Goal: Task Accomplishment & Management: Use online tool/utility

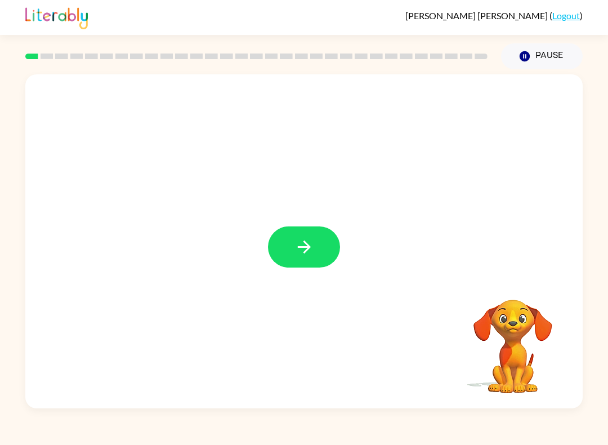
click at [309, 257] on icon "button" at bounding box center [304, 247] width 20 height 20
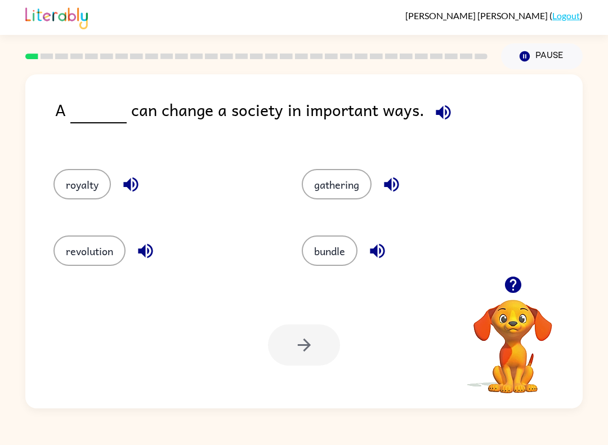
click at [109, 253] on button "revolution" at bounding box center [89, 250] width 72 height 30
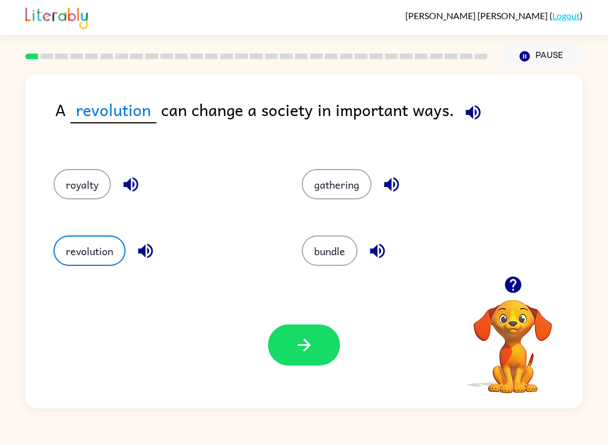
click at [310, 349] on icon "button" at bounding box center [304, 345] width 20 height 20
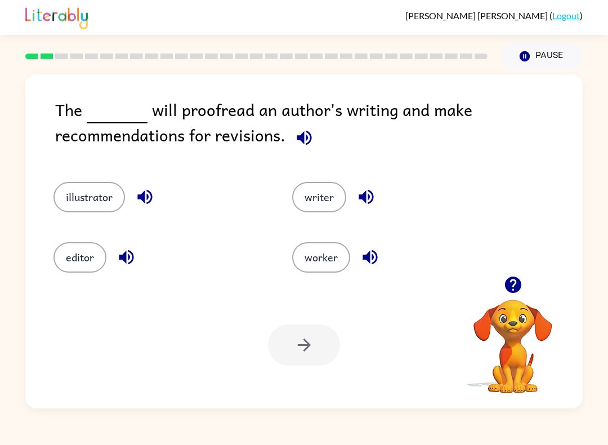
click at [92, 248] on button "editor" at bounding box center [79, 257] width 53 height 30
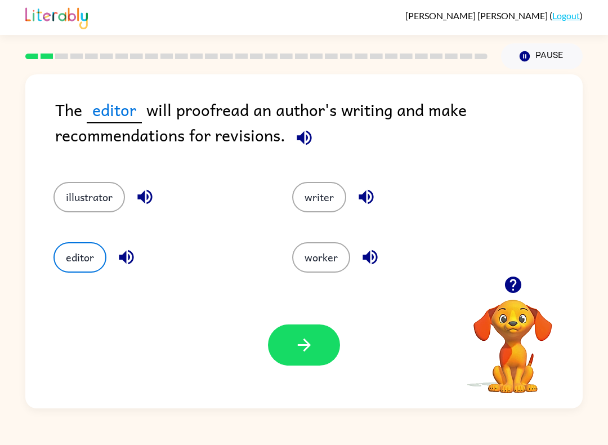
click at [302, 342] on icon "button" at bounding box center [304, 345] width 20 height 20
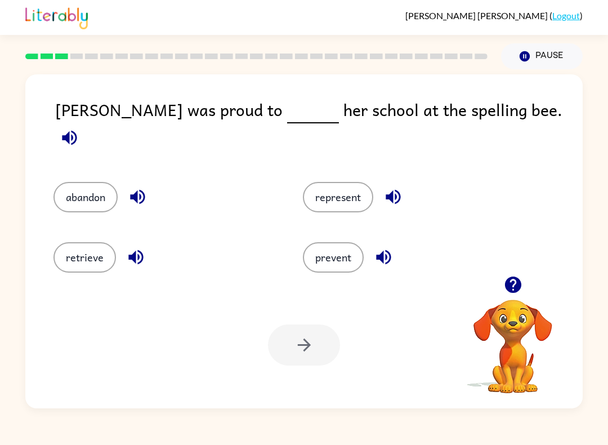
click at [359, 187] on button "represent" at bounding box center [338, 197] width 70 height 30
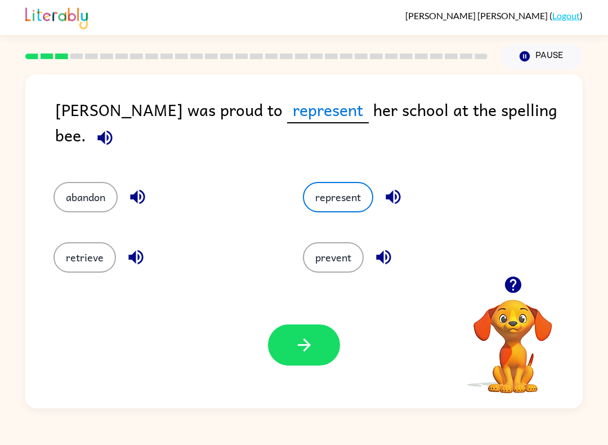
click at [309, 346] on icon "button" at bounding box center [303, 344] width 13 height 13
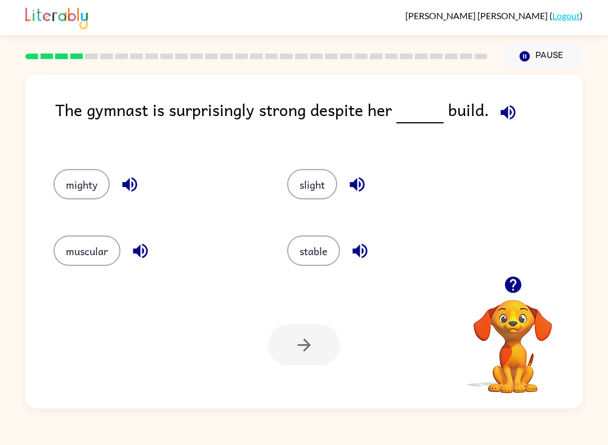
click at [324, 256] on button "stable" at bounding box center [313, 250] width 53 height 30
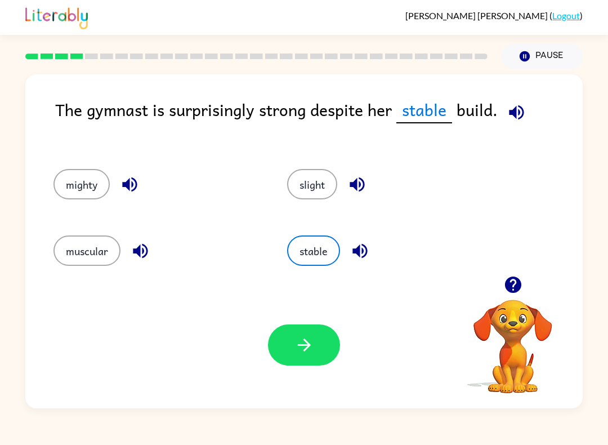
click at [320, 177] on button "slight" at bounding box center [312, 184] width 50 height 30
click at [96, 251] on button "muscular" at bounding box center [86, 250] width 67 height 30
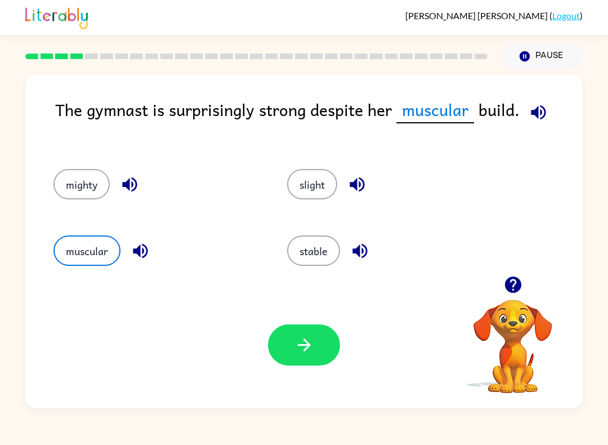
click at [72, 195] on button "mighty" at bounding box center [81, 184] width 56 height 30
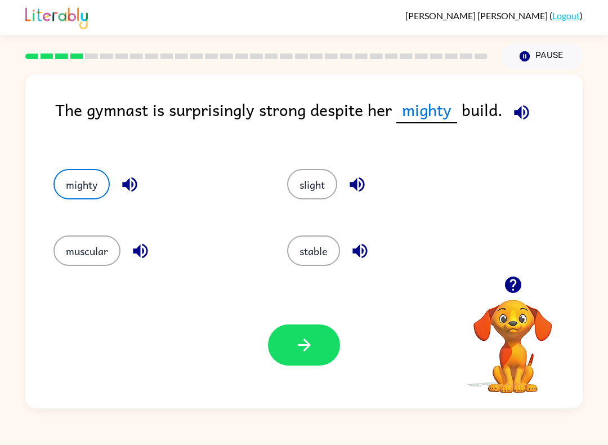
click at [109, 252] on button "muscular" at bounding box center [86, 250] width 67 height 30
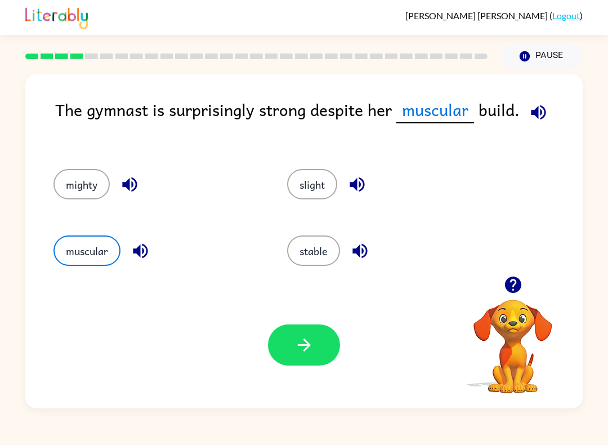
click at [310, 355] on icon "button" at bounding box center [304, 345] width 20 height 20
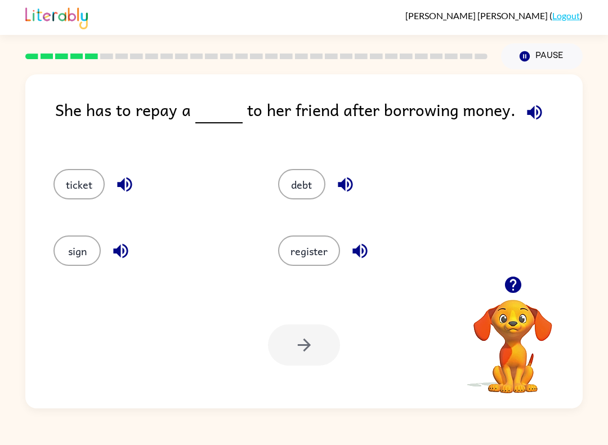
click at [294, 187] on button "debt" at bounding box center [301, 184] width 47 height 30
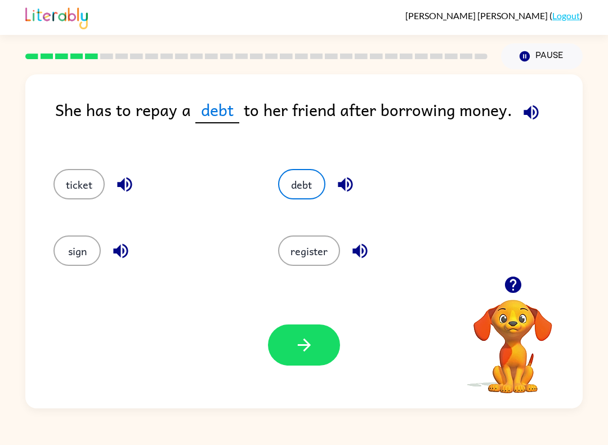
click at [235, 425] on div "Adrian Lozano-Martinez ( Logout ) Pause Pause She has to repay a debt to her fr…" at bounding box center [304, 222] width 608 height 445
click at [305, 346] on icon "button" at bounding box center [303, 344] width 13 height 13
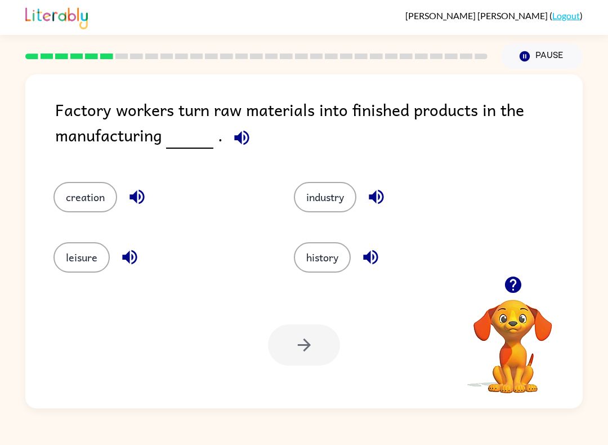
click at [333, 193] on button "industry" at bounding box center [325, 197] width 62 height 30
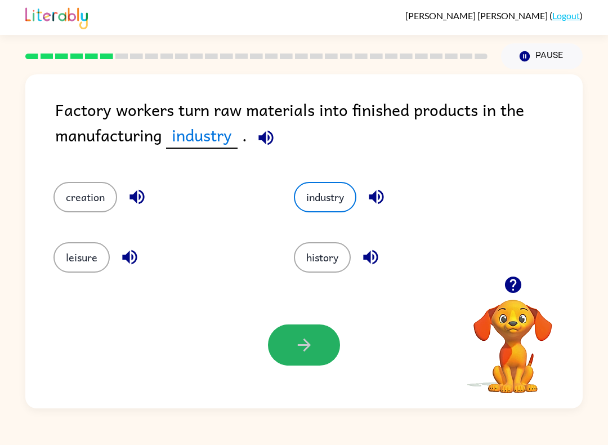
click at [311, 328] on button "button" at bounding box center [304, 344] width 72 height 41
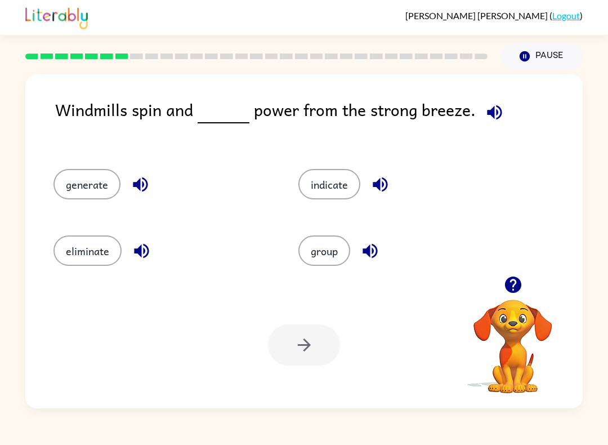
click at [97, 180] on button "generate" at bounding box center [86, 184] width 67 height 30
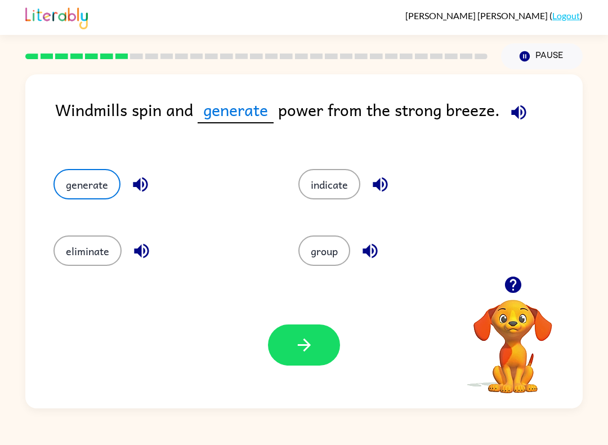
click at [292, 342] on button "button" at bounding box center [304, 344] width 72 height 41
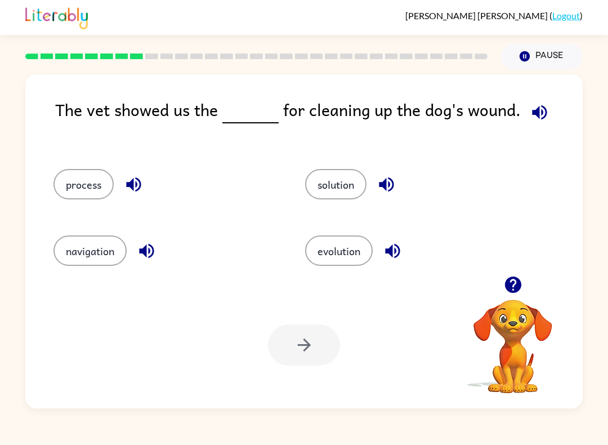
click at [334, 184] on button "solution" at bounding box center [335, 184] width 61 height 30
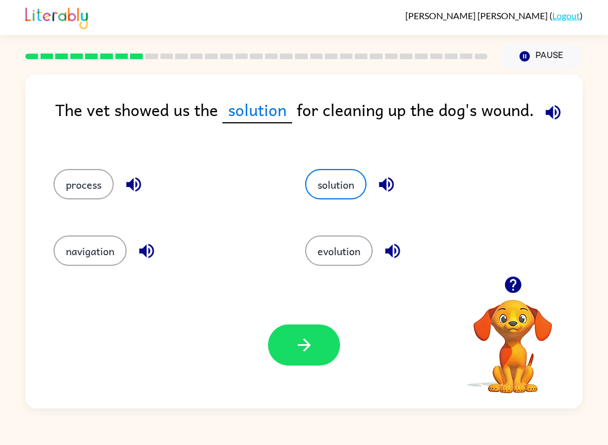
click at [303, 328] on button "button" at bounding box center [304, 344] width 72 height 41
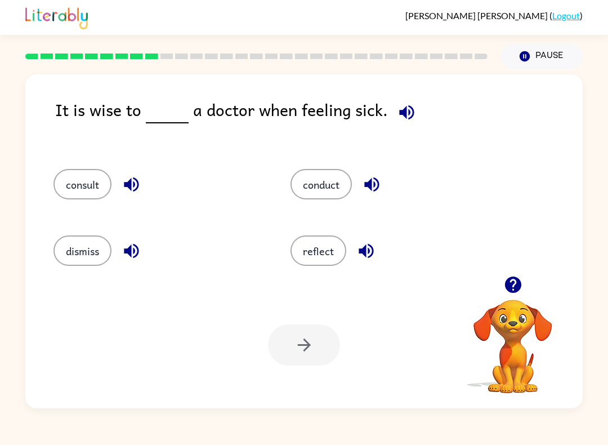
click at [325, 250] on button "reflect" at bounding box center [318, 250] width 56 height 30
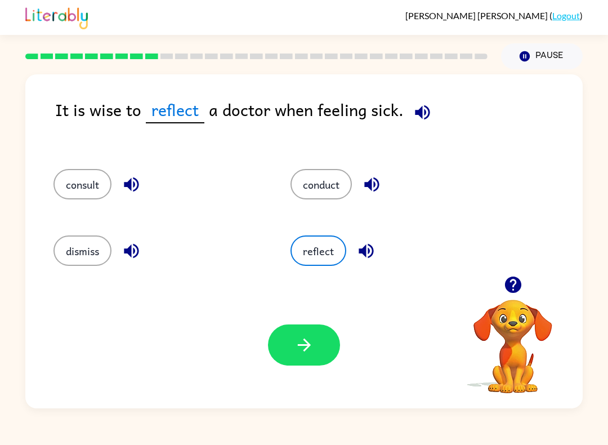
click at [291, 340] on button "button" at bounding box center [304, 344] width 72 height 41
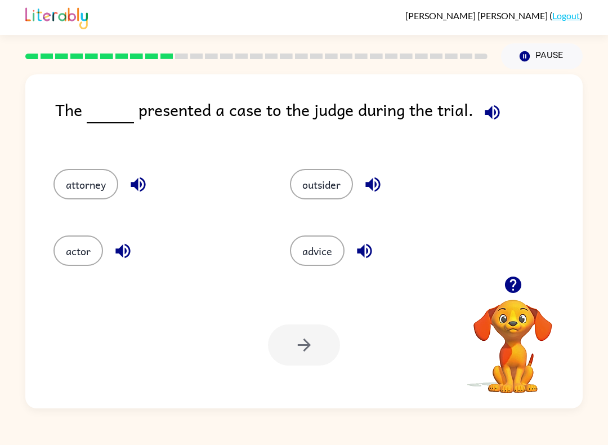
click at [86, 178] on button "attorney" at bounding box center [85, 184] width 65 height 30
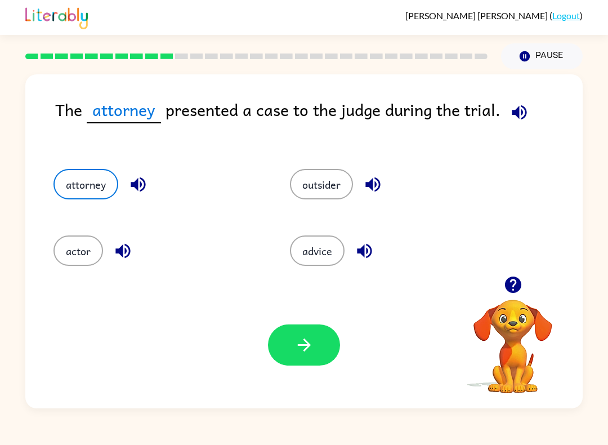
click at [292, 337] on button "button" at bounding box center [304, 344] width 72 height 41
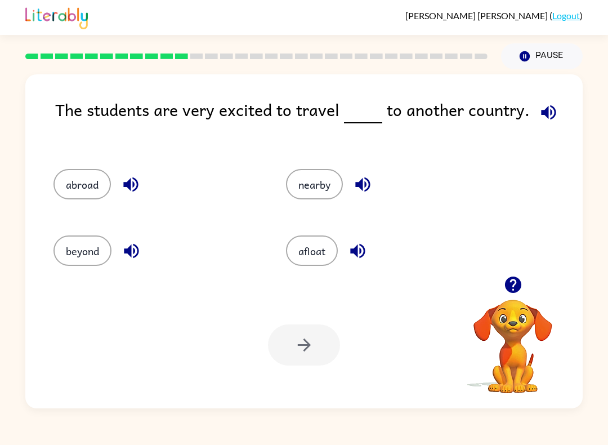
click at [88, 186] on button "abroad" at bounding box center [81, 184] width 57 height 30
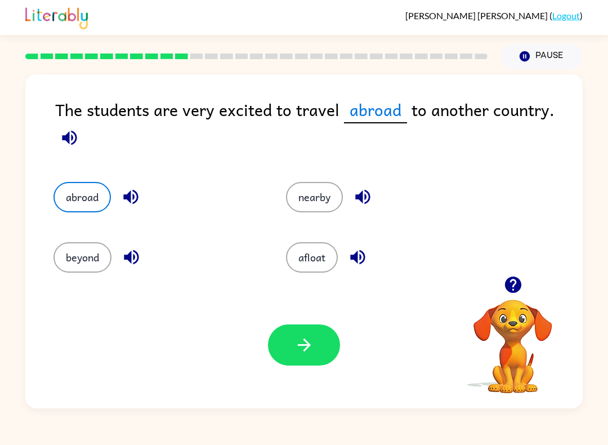
click at [318, 343] on button "button" at bounding box center [304, 344] width 72 height 41
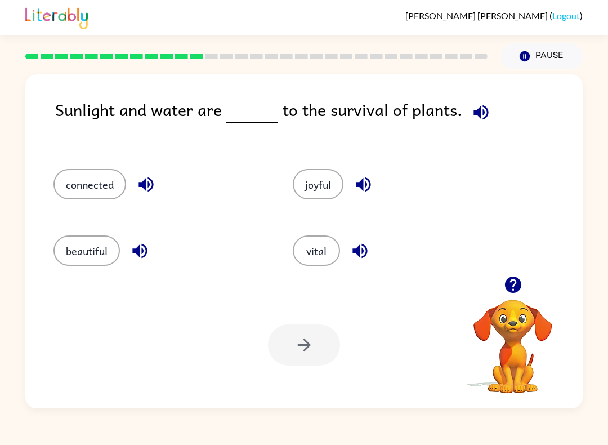
click at [319, 256] on button "vital" at bounding box center [316, 250] width 47 height 30
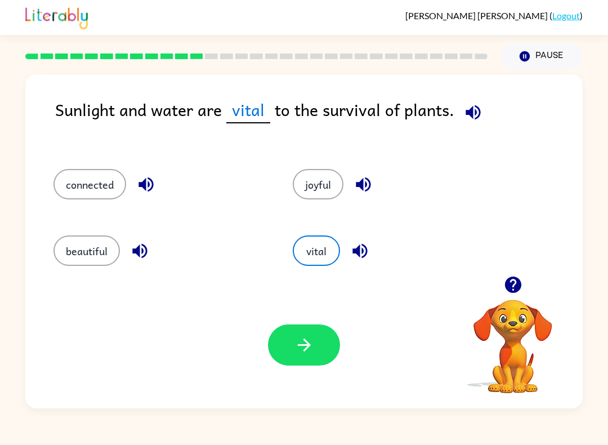
click at [313, 353] on icon "button" at bounding box center [304, 345] width 20 height 20
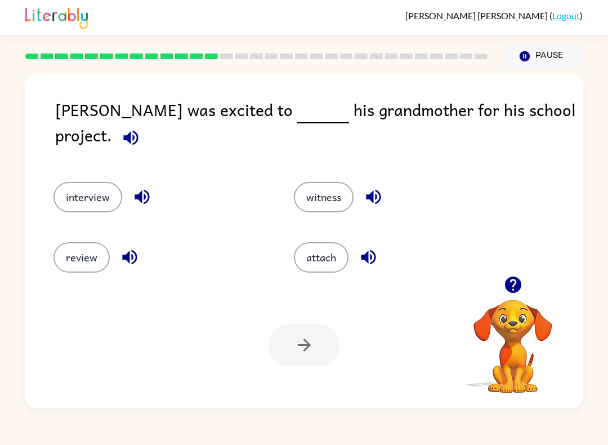
click at [97, 182] on button "interview" at bounding box center [87, 197] width 69 height 30
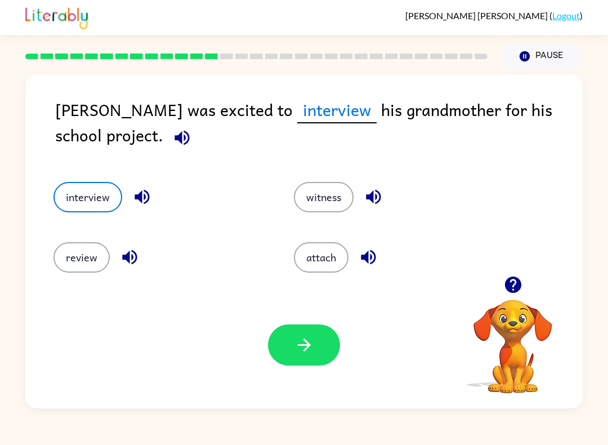
click at [291, 345] on button "button" at bounding box center [304, 344] width 72 height 41
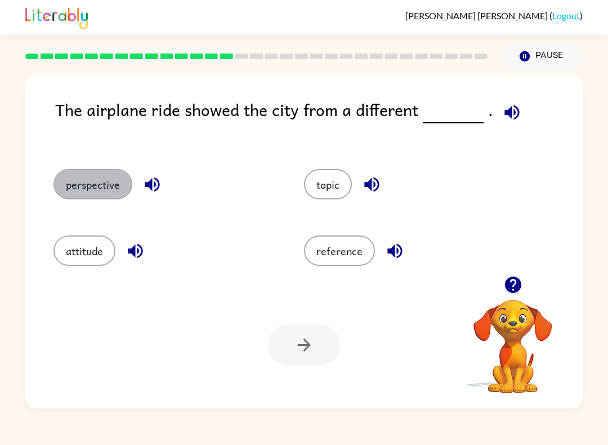
click at [123, 190] on button "perspective" at bounding box center [92, 184] width 79 height 30
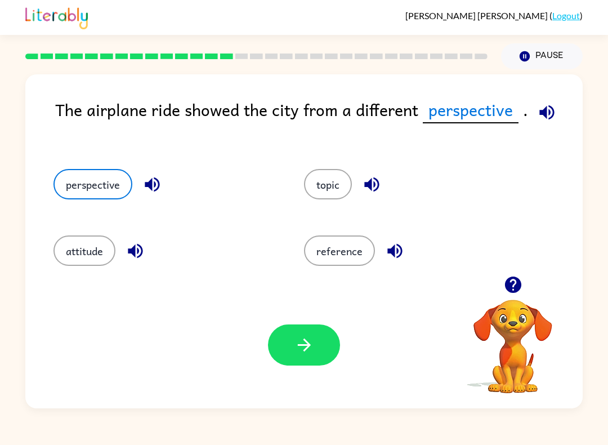
click at [308, 350] on icon "button" at bounding box center [304, 345] width 20 height 20
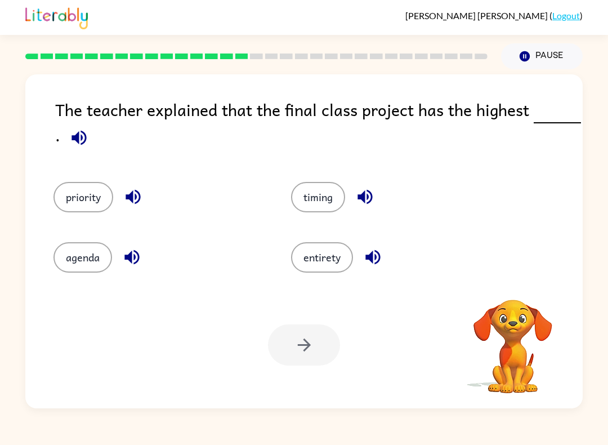
click at [313, 339] on div at bounding box center [304, 344] width 72 height 41
click at [79, 195] on button "priority" at bounding box center [83, 197] width 60 height 30
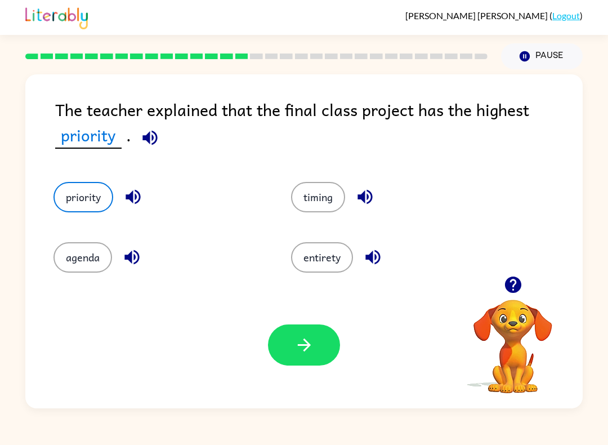
click at [307, 344] on icon "button" at bounding box center [303, 344] width 13 height 13
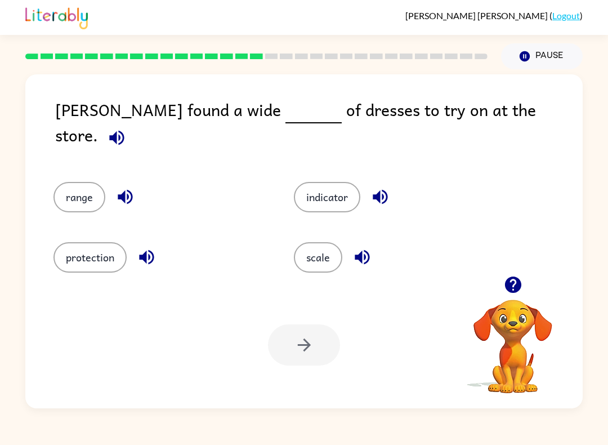
click at [92, 182] on button "range" at bounding box center [79, 197] width 52 height 30
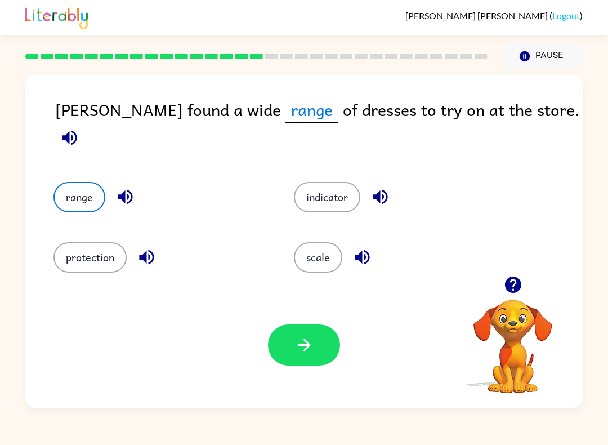
click at [297, 342] on icon "button" at bounding box center [304, 345] width 20 height 20
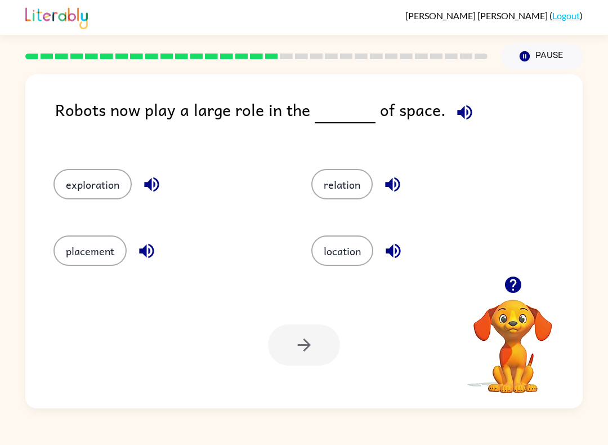
click at [118, 176] on button "exploration" at bounding box center [92, 184] width 78 height 30
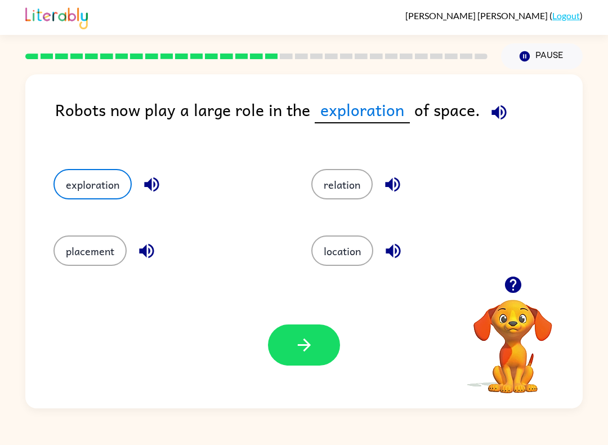
click at [294, 343] on icon "button" at bounding box center [304, 345] width 20 height 20
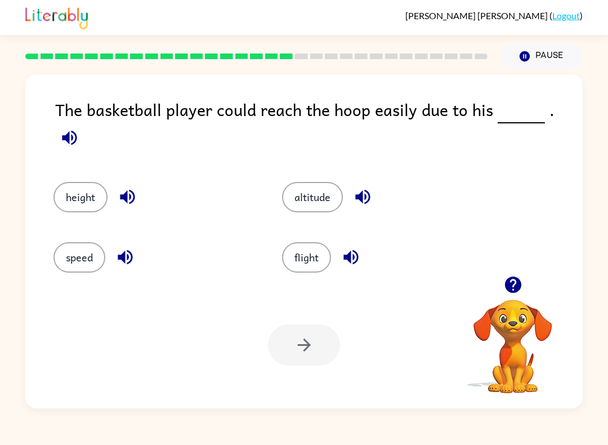
click at [311, 197] on button "altitude" at bounding box center [312, 197] width 61 height 30
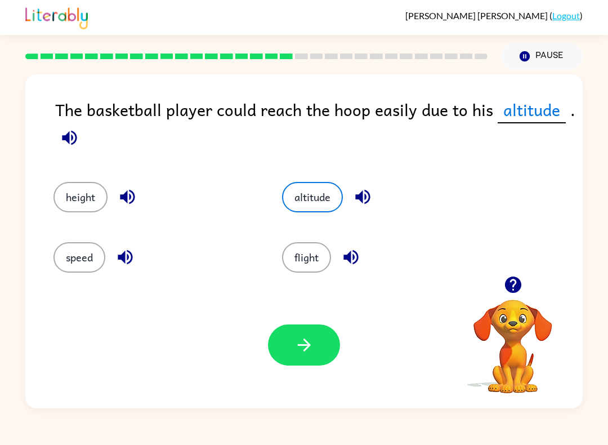
click at [88, 195] on button "height" at bounding box center [80, 197] width 54 height 30
click at [302, 348] on icon "button" at bounding box center [304, 345] width 20 height 20
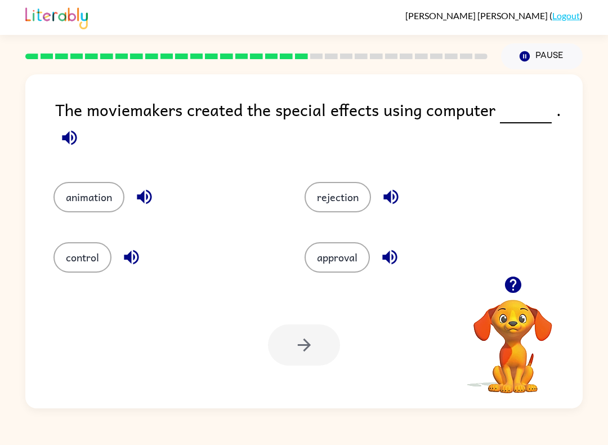
click at [96, 185] on button "animation" at bounding box center [88, 197] width 71 height 30
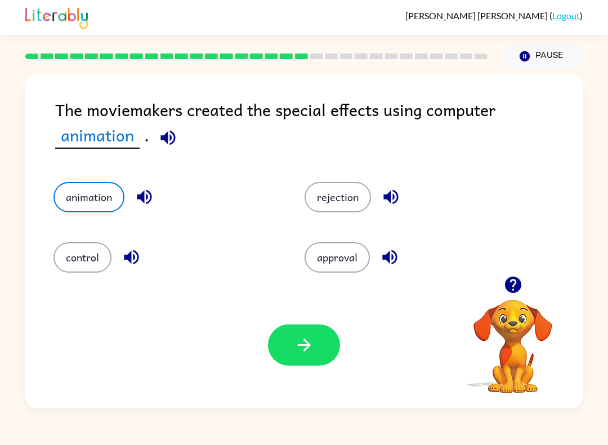
click at [316, 357] on button "button" at bounding box center [304, 344] width 72 height 41
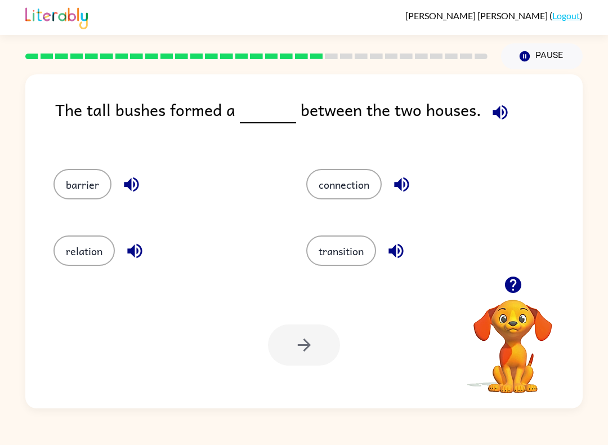
click at [78, 185] on button "barrier" at bounding box center [82, 184] width 58 height 30
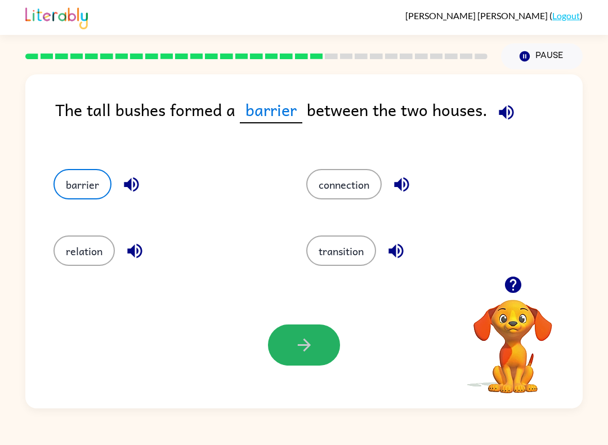
click at [292, 347] on button "button" at bounding box center [304, 344] width 72 height 41
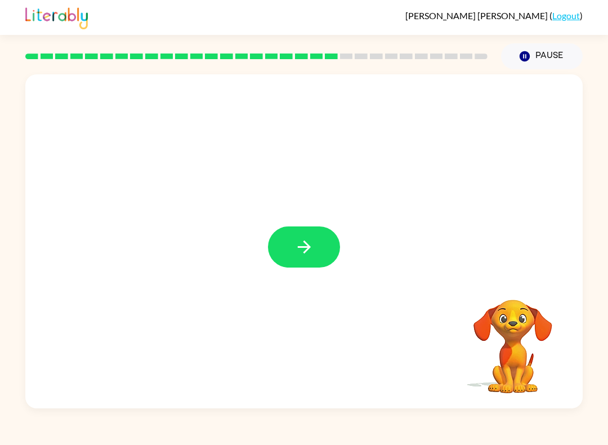
click at [313, 249] on icon "button" at bounding box center [304, 247] width 20 height 20
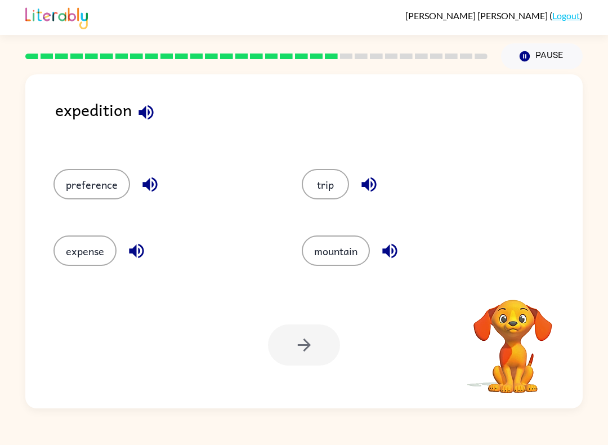
click at [327, 185] on button "trip" at bounding box center [325, 184] width 47 height 30
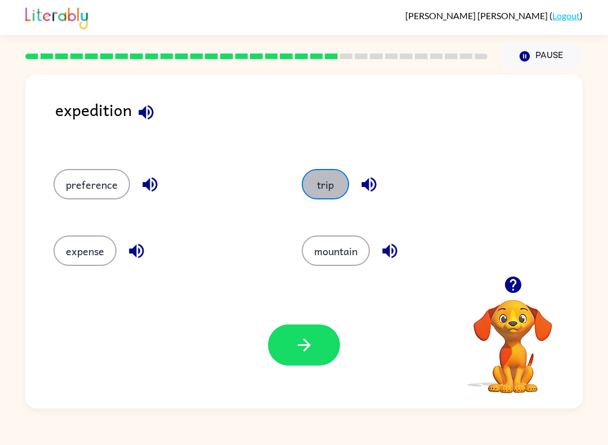
click at [329, 192] on button "trip" at bounding box center [325, 184] width 47 height 30
click at [315, 346] on button "button" at bounding box center [304, 344] width 72 height 41
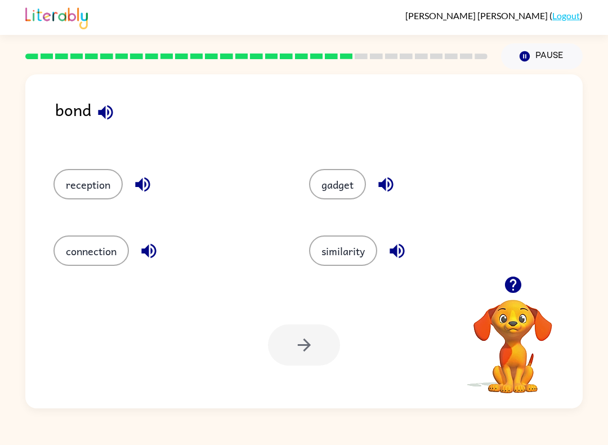
click at [108, 250] on button "connection" at bounding box center [90, 250] width 75 height 30
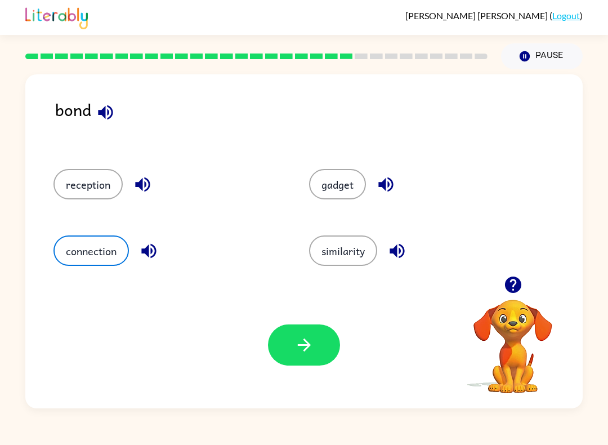
click at [302, 339] on icon "button" at bounding box center [304, 345] width 20 height 20
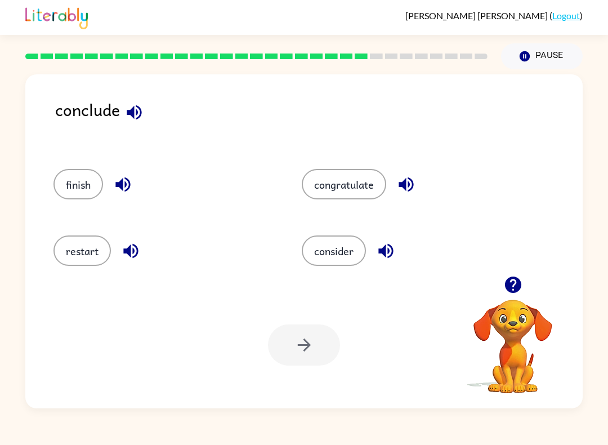
click at [80, 185] on button "finish" at bounding box center [78, 184] width 50 height 30
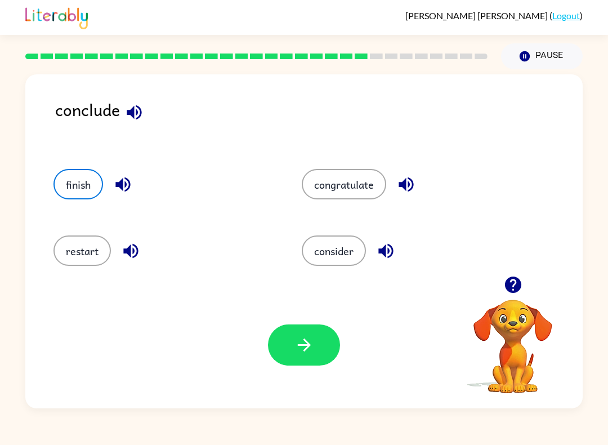
click at [299, 342] on icon "button" at bounding box center [304, 345] width 20 height 20
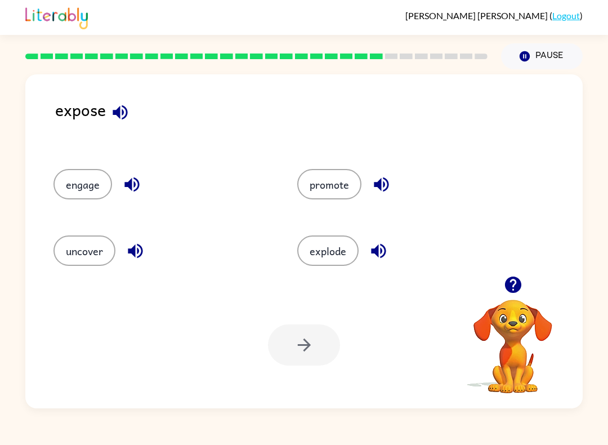
click at [91, 245] on button "uncover" at bounding box center [84, 250] width 62 height 30
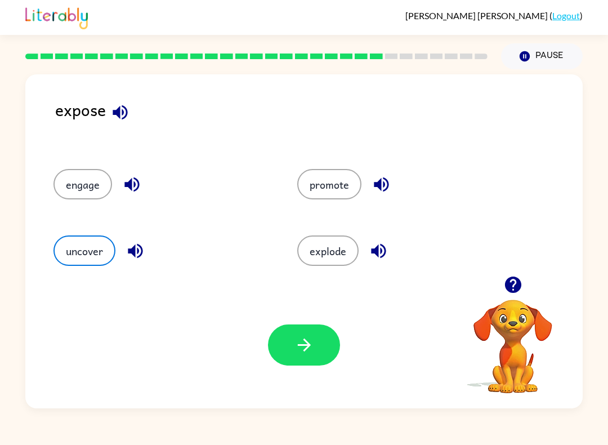
click at [291, 355] on button "button" at bounding box center [304, 344] width 72 height 41
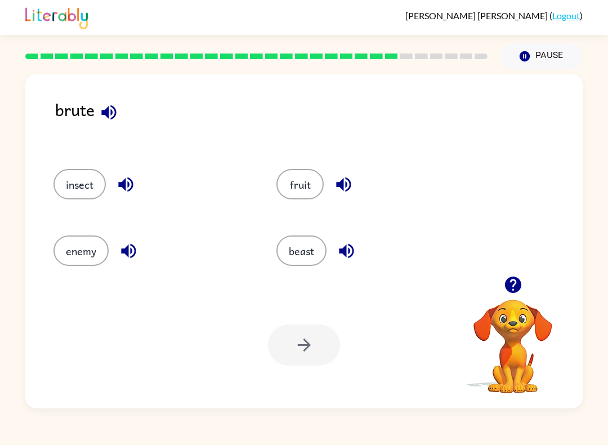
click at [84, 248] on button "enemy" at bounding box center [80, 250] width 55 height 30
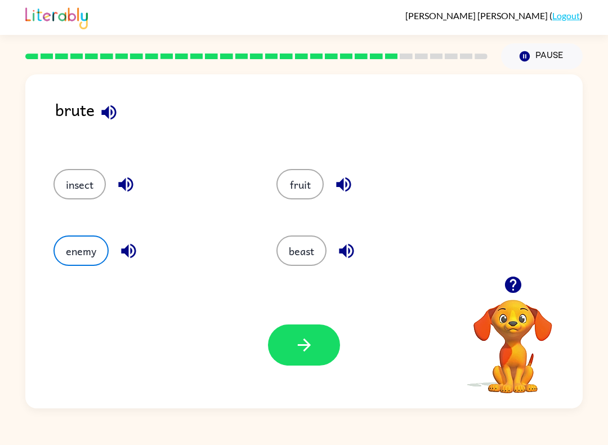
click at [308, 346] on icon "button" at bounding box center [303, 344] width 13 height 13
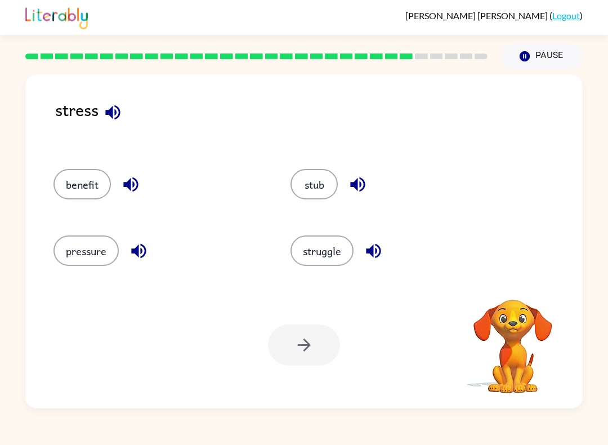
click at [93, 254] on button "pressure" at bounding box center [85, 250] width 65 height 30
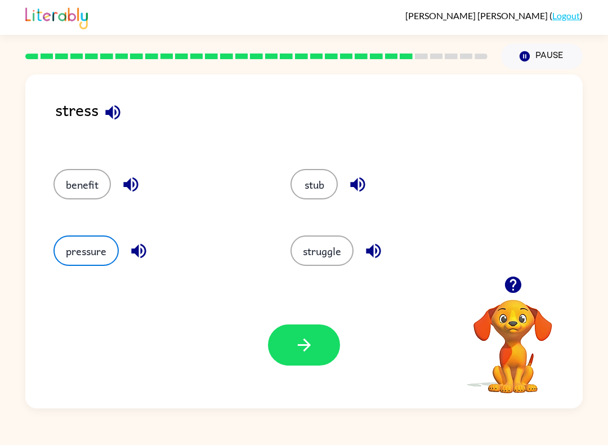
click at [306, 335] on icon "button" at bounding box center [304, 345] width 20 height 20
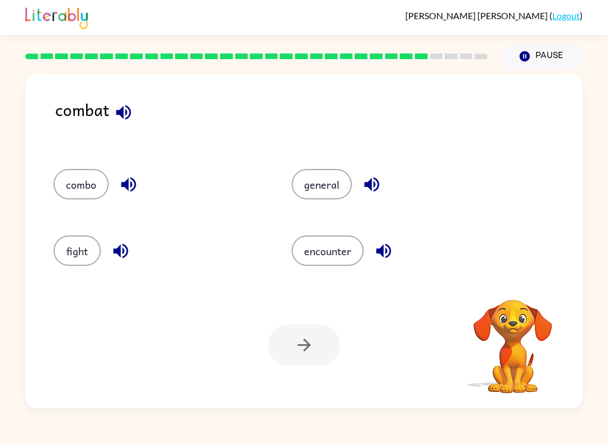
click at [69, 254] on button "fight" at bounding box center [76, 250] width 47 height 30
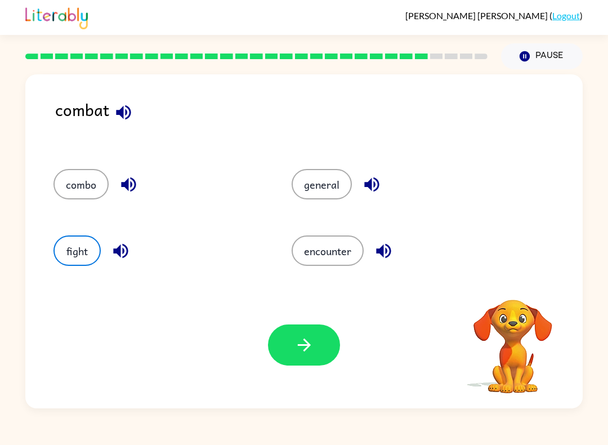
click at [321, 338] on button "button" at bounding box center [304, 344] width 72 height 41
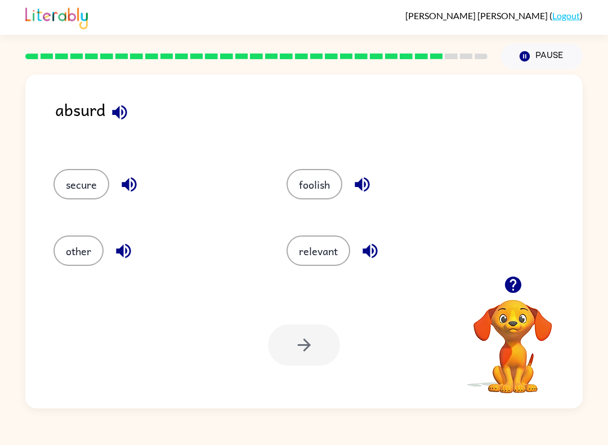
click at [315, 179] on button "foolish" at bounding box center [314, 184] width 56 height 30
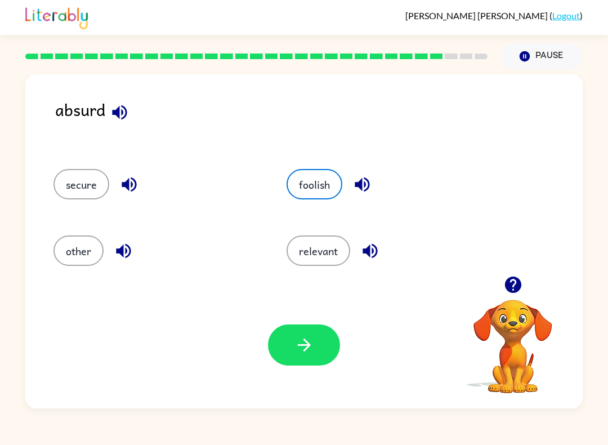
click at [301, 356] on button "button" at bounding box center [304, 344] width 72 height 41
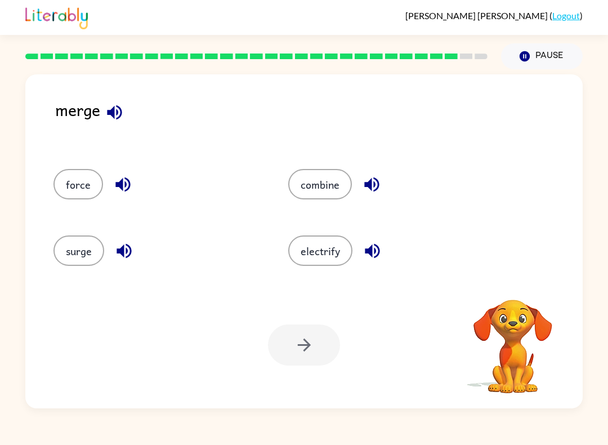
click at [318, 179] on button "combine" at bounding box center [320, 184] width 64 height 30
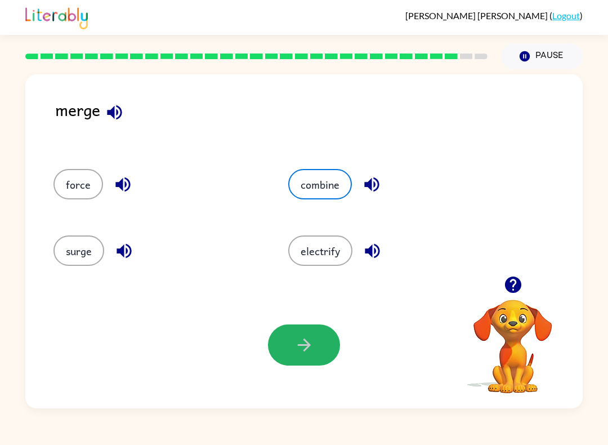
click at [280, 340] on button "button" at bounding box center [304, 344] width 72 height 41
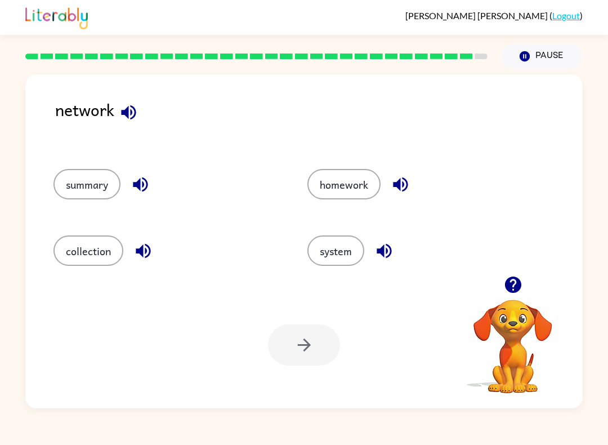
click at [344, 259] on button "system" at bounding box center [335, 250] width 57 height 30
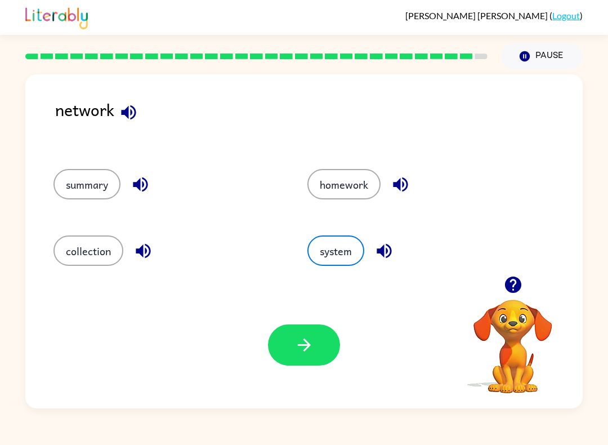
click at [292, 347] on button "button" at bounding box center [304, 344] width 72 height 41
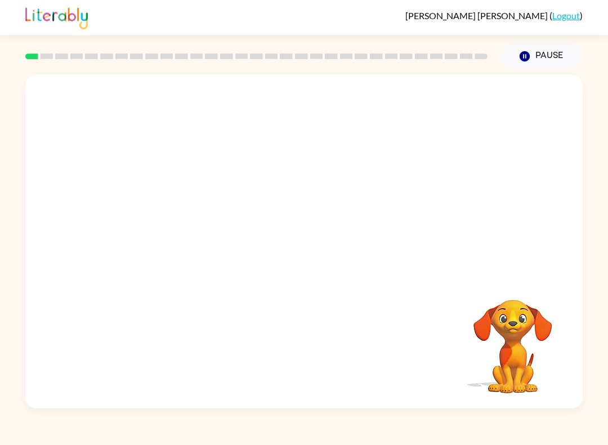
click at [275, 179] on video "Your browser must support playing .mp4 files to use Literably. Please try using…" at bounding box center [303, 174] width 557 height 201
click at [270, 186] on video "Your browser must support playing .mp4 files to use Literably. Please try using…" at bounding box center [303, 174] width 557 height 201
click at [269, 186] on video "Your browser must support playing .mp4 files to use Literably. Please try using…" at bounding box center [303, 174] width 557 height 201
click at [277, 183] on video "Your browser must support playing .mp4 files to use Literably. Please try using…" at bounding box center [303, 174] width 557 height 201
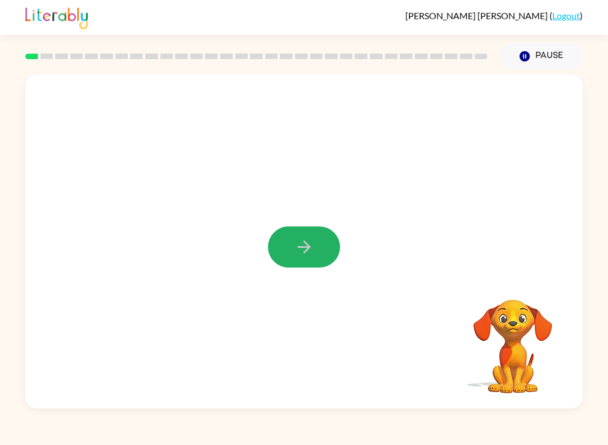
click at [304, 251] on icon "button" at bounding box center [304, 247] width 20 height 20
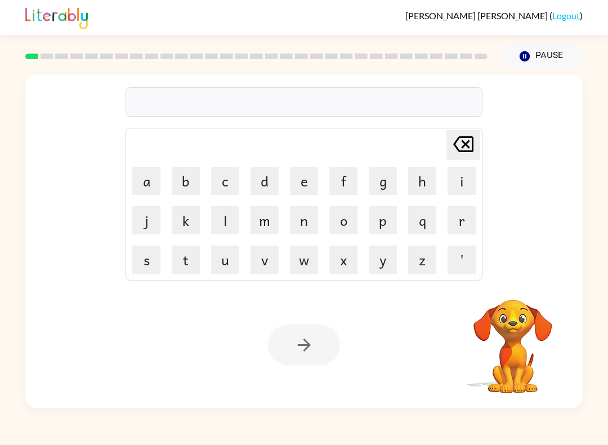
click at [153, 261] on button "s" at bounding box center [146, 259] width 28 height 28
click at [417, 180] on button "h" at bounding box center [422, 181] width 28 height 28
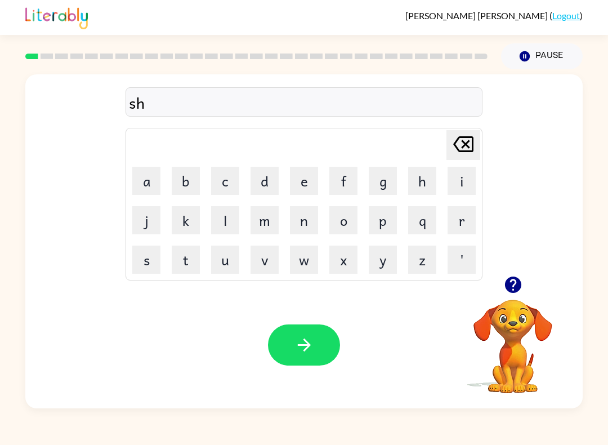
click at [142, 260] on button "s" at bounding box center [146, 259] width 28 height 28
click at [422, 176] on button "h" at bounding box center [422, 181] width 28 height 28
click at [460, 151] on icon at bounding box center [463, 144] width 20 height 16
click at [233, 258] on button "u" at bounding box center [225, 259] width 28 height 28
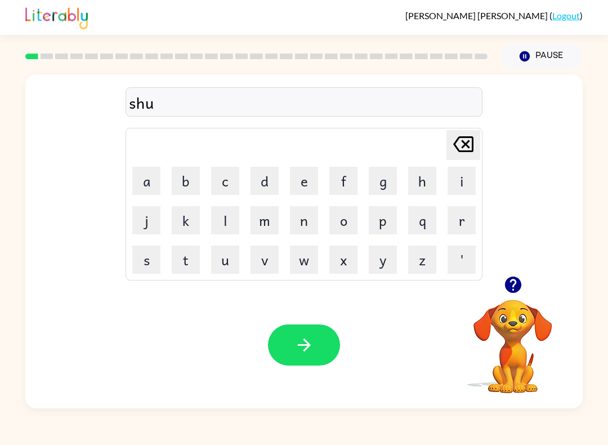
click at [142, 263] on button "s" at bounding box center [146, 259] width 28 height 28
click at [418, 167] on button "h" at bounding box center [422, 181] width 28 height 28
click at [313, 343] on icon "button" at bounding box center [304, 345] width 20 height 20
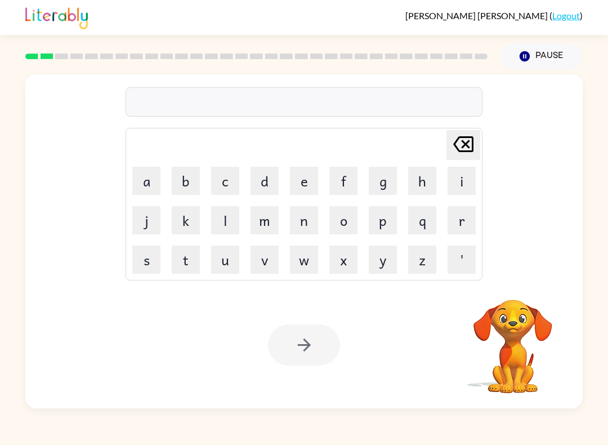
click at [145, 175] on button "a" at bounding box center [146, 181] width 28 height 28
click at [378, 222] on button "p" at bounding box center [383, 220] width 28 height 28
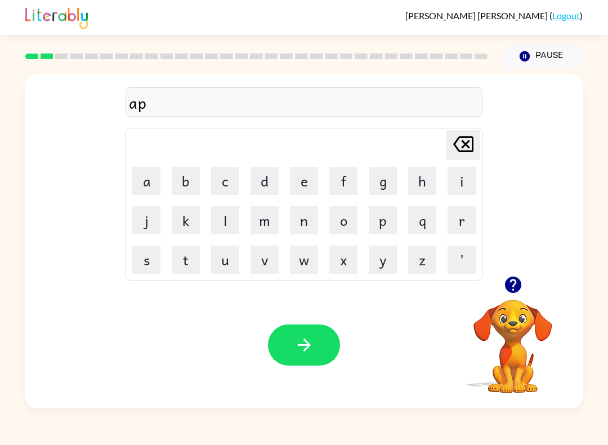
click at [145, 187] on button "a" at bounding box center [146, 181] width 28 height 28
click at [464, 223] on button "r" at bounding box center [461, 220] width 28 height 28
click at [317, 176] on button "e" at bounding box center [304, 181] width 28 height 28
click at [310, 220] on button "n" at bounding box center [304, 220] width 28 height 28
click at [228, 185] on button "c" at bounding box center [225, 181] width 28 height 28
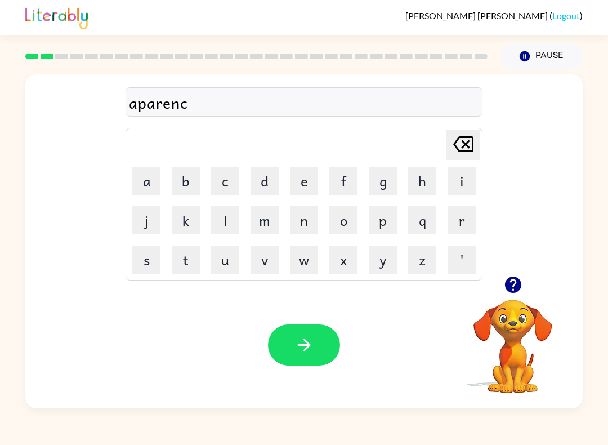
click at [308, 180] on button "e" at bounding box center [304, 181] width 28 height 28
click at [145, 256] on button "s" at bounding box center [146, 259] width 28 height 28
click at [302, 335] on button "button" at bounding box center [304, 344] width 72 height 41
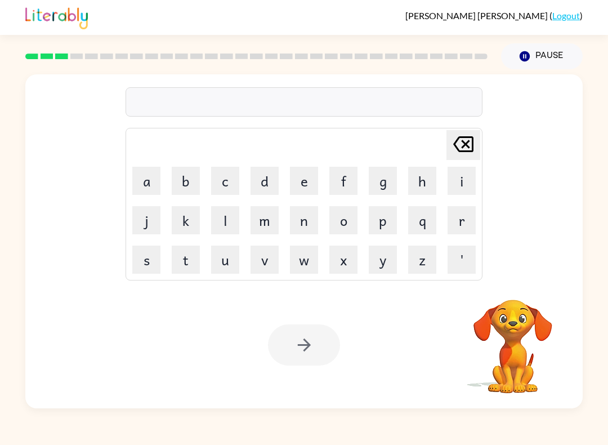
click at [462, 226] on button "r" at bounding box center [461, 220] width 28 height 28
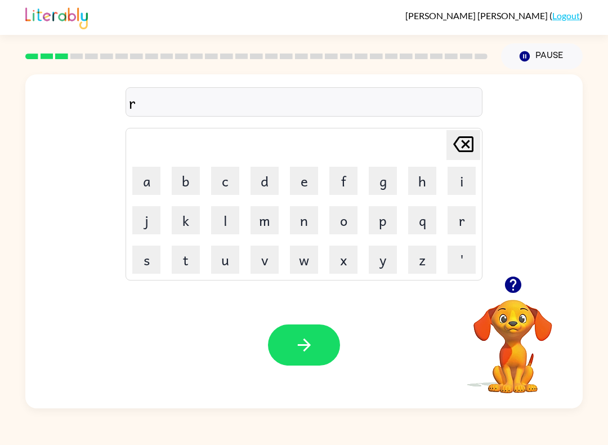
click at [301, 179] on button "e" at bounding box center [304, 181] width 28 height 28
click at [148, 189] on button "a" at bounding box center [146, 181] width 28 height 28
click at [229, 223] on button "l" at bounding box center [225, 220] width 28 height 28
click at [466, 180] on button "i" at bounding box center [461, 181] width 28 height 28
click at [198, 263] on button "t" at bounding box center [186, 259] width 28 height 28
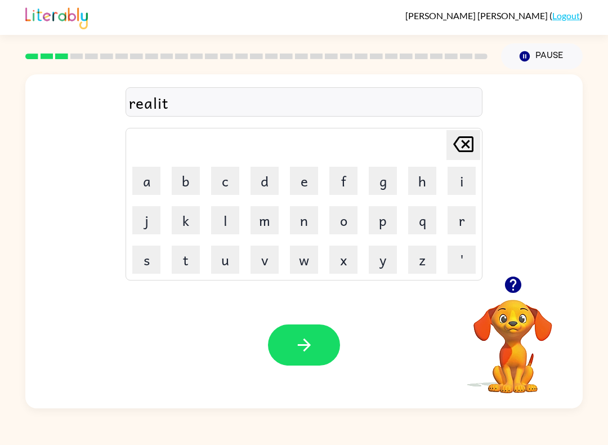
click at [382, 266] on button "y" at bounding box center [383, 259] width 28 height 28
click at [297, 346] on icon "button" at bounding box center [304, 345] width 20 height 20
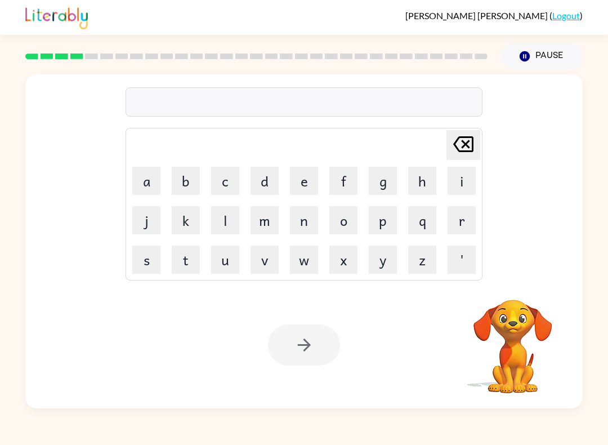
click at [302, 186] on button "e" at bounding box center [304, 181] width 28 height 28
click at [229, 217] on button "l" at bounding box center [225, 220] width 28 height 28
click at [464, 176] on button "i" at bounding box center [461, 181] width 28 height 28
click at [266, 220] on button "m" at bounding box center [264, 220] width 28 height 28
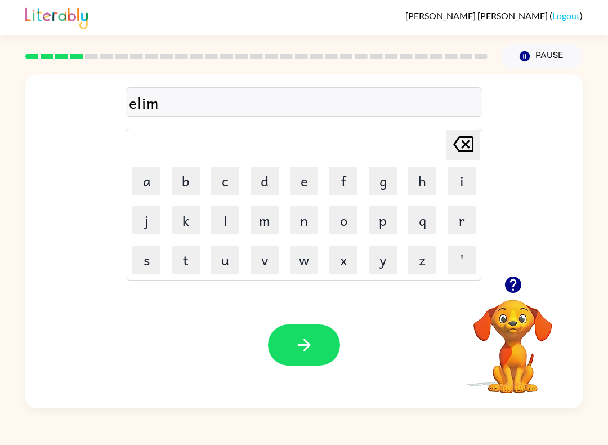
click at [466, 180] on button "i" at bounding box center [461, 181] width 28 height 28
click at [307, 221] on button "n" at bounding box center [304, 220] width 28 height 28
click at [153, 177] on button "a" at bounding box center [146, 181] width 28 height 28
click at [183, 266] on button "t" at bounding box center [186, 259] width 28 height 28
click at [310, 192] on button "e" at bounding box center [304, 181] width 28 height 28
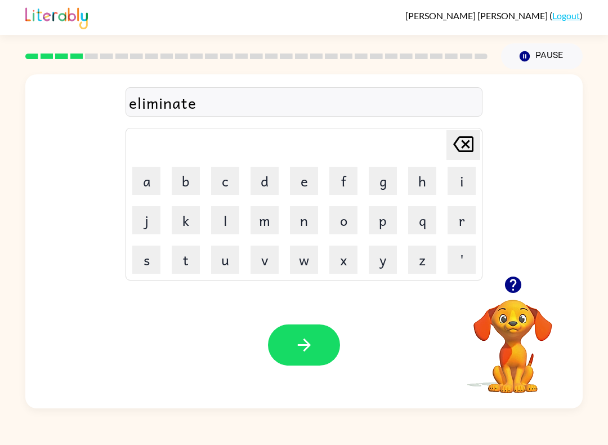
click at [316, 345] on button "button" at bounding box center [304, 344] width 72 height 41
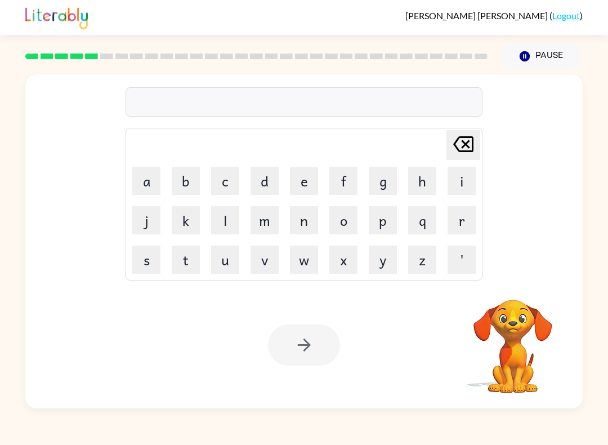
click at [271, 174] on button "d" at bounding box center [264, 181] width 28 height 28
click at [229, 259] on button "u" at bounding box center [225, 259] width 28 height 28
click at [388, 222] on button "p" at bounding box center [383, 220] width 28 height 28
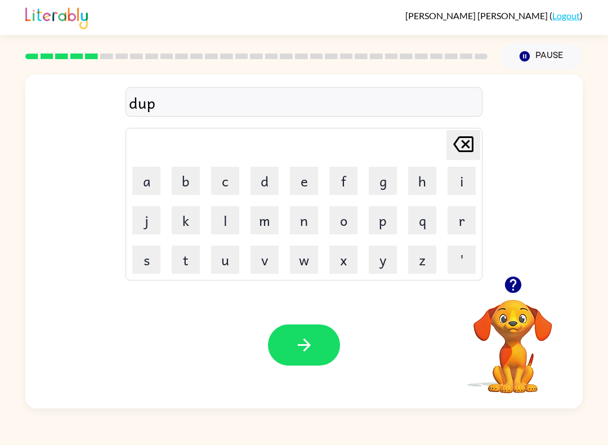
click at [230, 225] on button "l" at bounding box center [225, 220] width 28 height 28
click at [467, 181] on button "i" at bounding box center [461, 181] width 28 height 28
click at [225, 183] on button "c" at bounding box center [225, 181] width 28 height 28
click at [149, 179] on button "a" at bounding box center [146, 181] width 28 height 28
click at [191, 253] on button "t" at bounding box center [186, 259] width 28 height 28
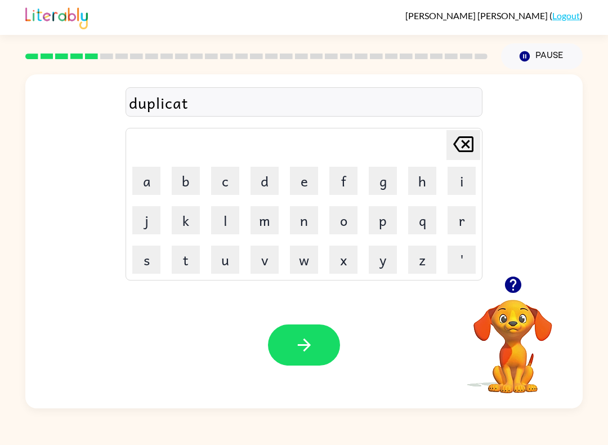
click at [313, 171] on button "e" at bounding box center [304, 181] width 28 height 28
click at [316, 348] on button "button" at bounding box center [304, 344] width 72 height 41
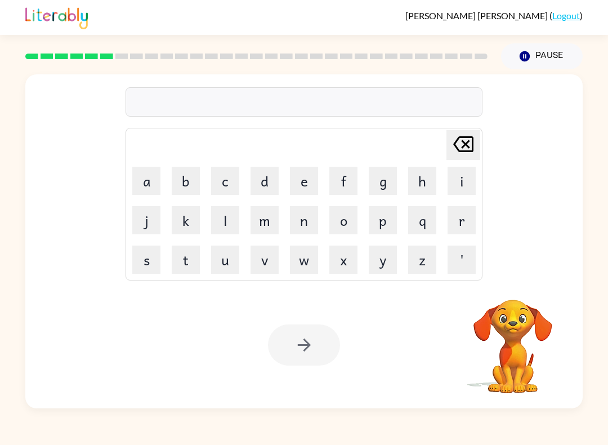
click at [267, 267] on button "v" at bounding box center [264, 259] width 28 height 28
click at [156, 180] on button "a" at bounding box center [146, 181] width 28 height 28
click at [236, 175] on button "c" at bounding box center [225, 181] width 28 height 28
click at [155, 179] on button "a" at bounding box center [146, 181] width 28 height 28
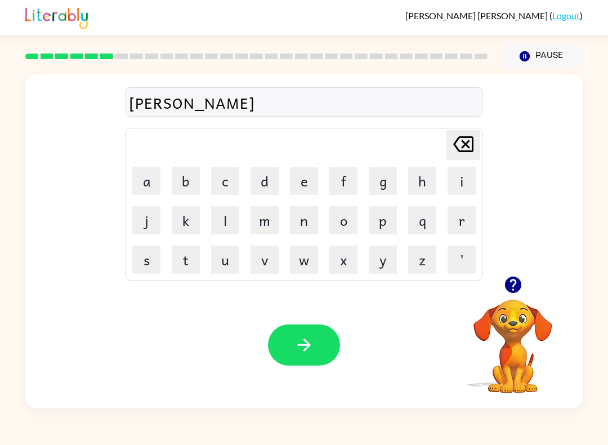
click at [188, 258] on button "t" at bounding box center [186, 259] width 28 height 28
click at [465, 178] on button "i" at bounding box center [461, 181] width 28 height 28
click at [351, 218] on button "o" at bounding box center [343, 220] width 28 height 28
click at [303, 232] on button "n" at bounding box center [304, 220] width 28 height 28
click at [309, 334] on button "button" at bounding box center [304, 344] width 72 height 41
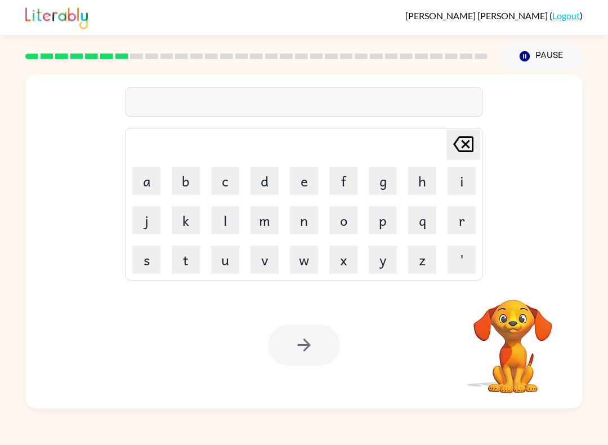
click at [376, 223] on button "p" at bounding box center [383, 220] width 28 height 28
click at [223, 265] on button "u" at bounding box center [225, 259] width 28 height 28
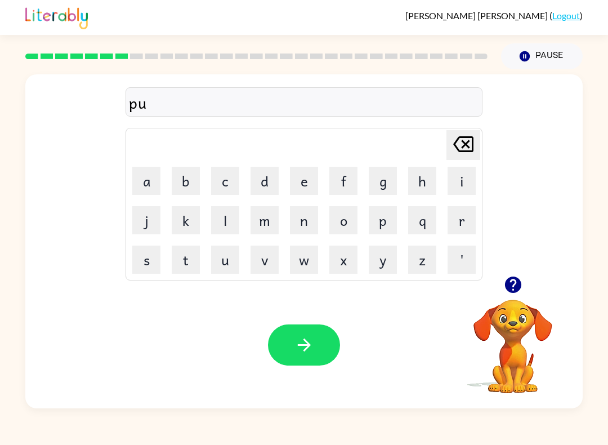
click at [262, 189] on button "d" at bounding box center [264, 181] width 28 height 28
click at [263, 180] on button "d" at bounding box center [264, 181] width 28 height 28
click at [232, 222] on button "l" at bounding box center [225, 220] width 28 height 28
click at [306, 177] on button "e" at bounding box center [304, 181] width 28 height 28
click at [310, 342] on icon "button" at bounding box center [304, 345] width 20 height 20
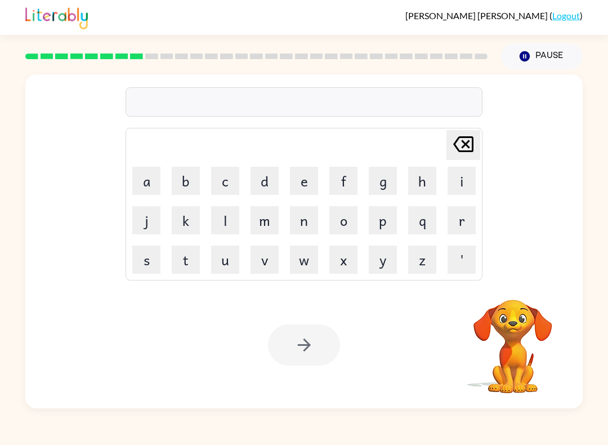
click at [383, 225] on button "p" at bounding box center [383, 220] width 28 height 28
click at [156, 176] on button "a" at bounding box center [146, 181] width 28 height 28
click at [457, 225] on button "r" at bounding box center [461, 220] width 28 height 28
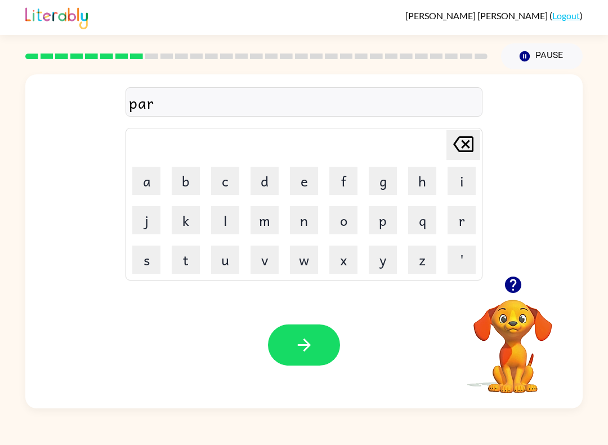
click at [191, 270] on button "t" at bounding box center [186, 259] width 28 height 28
click at [459, 183] on button "i" at bounding box center [461, 181] width 28 height 28
click at [231, 176] on button "c" at bounding box center [225, 181] width 28 height 28
click at [225, 225] on button "l" at bounding box center [225, 220] width 28 height 28
click at [301, 178] on button "e" at bounding box center [304, 181] width 28 height 28
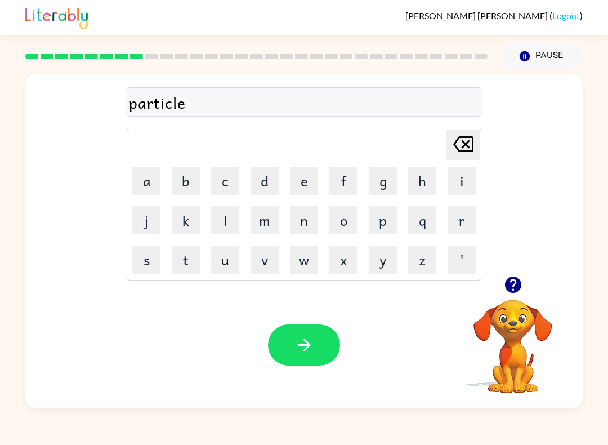
click at [303, 336] on icon "button" at bounding box center [304, 345] width 20 height 20
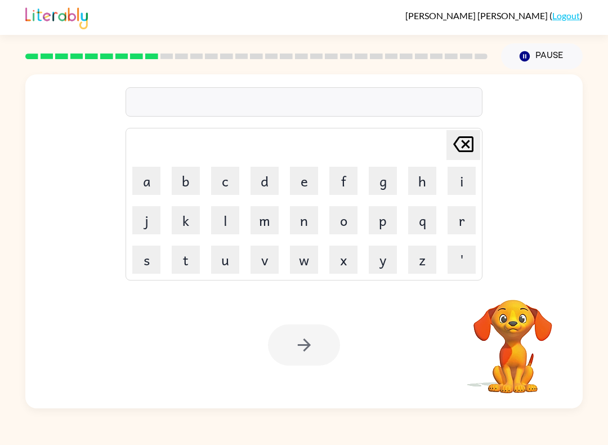
click at [460, 221] on button "r" at bounding box center [461, 220] width 28 height 28
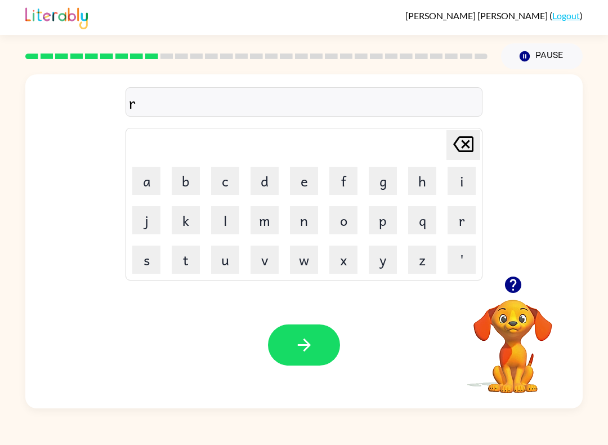
click at [300, 185] on button "e" at bounding box center [304, 181] width 28 height 28
click at [226, 178] on button "c" at bounding box center [225, 181] width 28 height 28
click at [149, 185] on button "a" at bounding box center [146, 181] width 28 height 28
click at [425, 218] on button "q" at bounding box center [422, 220] width 28 height 28
click at [467, 153] on icon "[PERSON_NAME] last character input" at bounding box center [463, 144] width 27 height 27
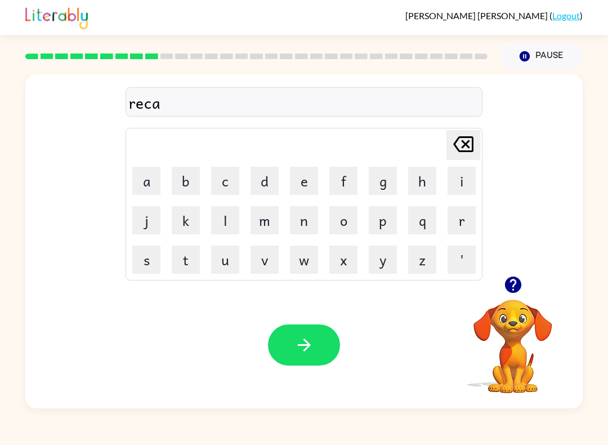
click at [382, 225] on button "p" at bounding box center [383, 220] width 28 height 28
click at [188, 262] on button "t" at bounding box center [186, 259] width 28 height 28
click at [229, 259] on button "u" at bounding box center [225, 259] width 28 height 28
click at [459, 222] on button "r" at bounding box center [461, 220] width 28 height 28
click at [304, 186] on button "e" at bounding box center [304, 181] width 28 height 28
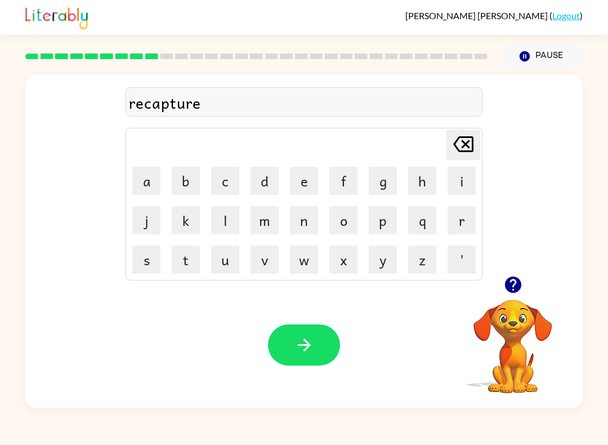
click at [307, 328] on button "button" at bounding box center [304, 344] width 72 height 41
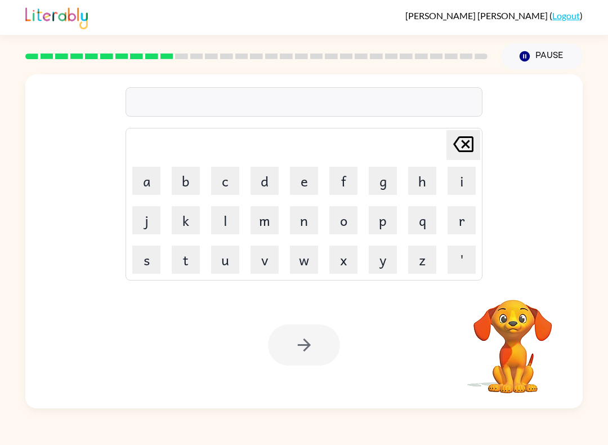
click at [383, 224] on button "p" at bounding box center [383, 220] width 28 height 28
click at [464, 223] on button "r" at bounding box center [461, 220] width 28 height 28
click at [316, 180] on button "e" at bounding box center [304, 181] width 28 height 28
click at [149, 265] on button "s" at bounding box center [146, 259] width 28 height 28
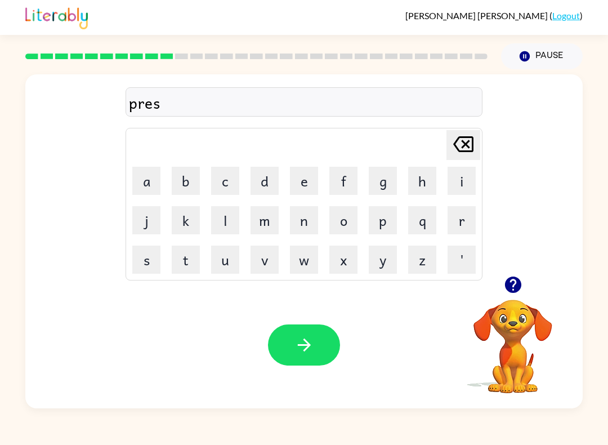
click at [235, 178] on button "c" at bounding box center [225, 181] width 28 height 28
click at [422, 180] on button "h" at bounding box center [422, 181] width 28 height 28
click at [343, 220] on button "o" at bounding box center [343, 220] width 28 height 28
click at [342, 234] on button "o" at bounding box center [343, 220] width 28 height 28
click at [231, 225] on button "l" at bounding box center [225, 220] width 28 height 28
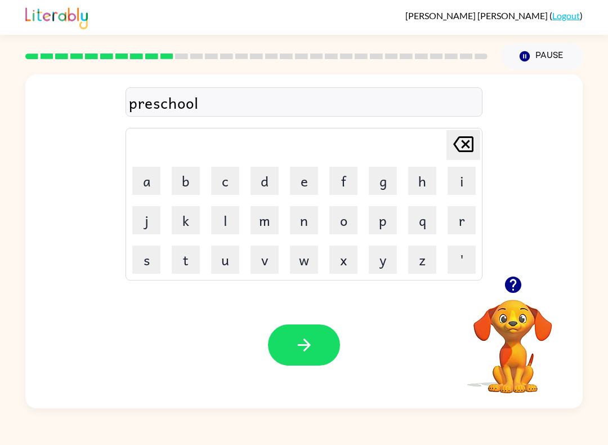
click at [307, 338] on icon "button" at bounding box center [304, 345] width 20 height 20
click at [228, 190] on button "c" at bounding box center [225, 181] width 28 height 28
click at [449, 229] on button "r" at bounding box center [461, 220] width 28 height 28
click at [154, 181] on button "a" at bounding box center [146, 181] width 28 height 28
click at [272, 270] on button "v" at bounding box center [264, 259] width 28 height 28
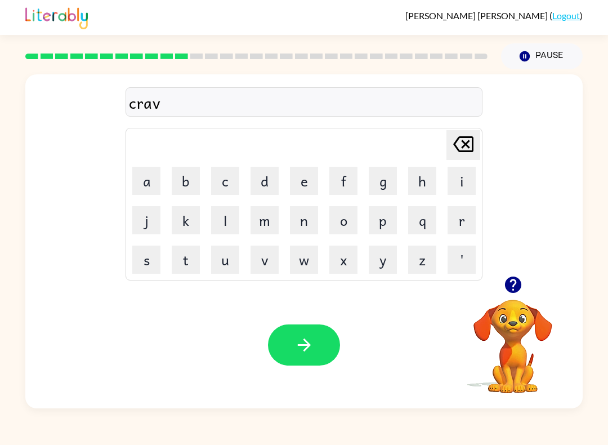
click at [309, 176] on button "e" at bounding box center [304, 181] width 28 height 28
click at [307, 350] on icon "button" at bounding box center [304, 345] width 20 height 20
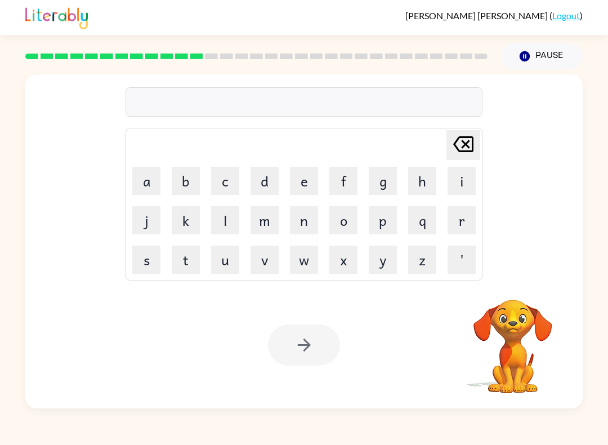
click at [259, 183] on button "d" at bounding box center [264, 181] width 28 height 28
click at [454, 191] on button "i" at bounding box center [461, 181] width 28 height 28
click at [222, 172] on button "c" at bounding box center [225, 181] width 28 height 28
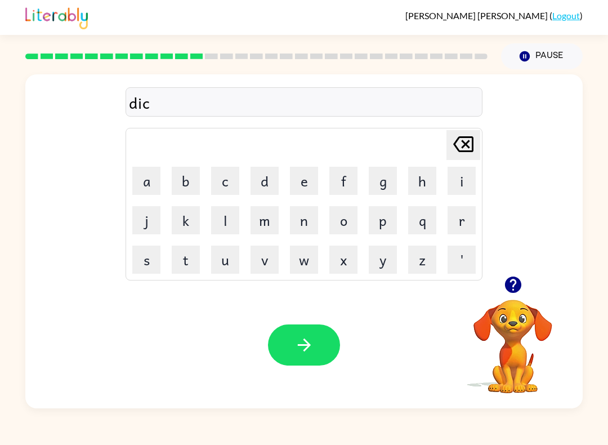
click at [190, 262] on button "t" at bounding box center [186, 259] width 28 height 28
click at [140, 183] on button "a" at bounding box center [146, 181] width 28 height 28
click at [186, 256] on button "t" at bounding box center [186, 259] width 28 height 28
click at [301, 172] on button "e" at bounding box center [304, 181] width 28 height 28
click at [311, 352] on icon "button" at bounding box center [304, 345] width 20 height 20
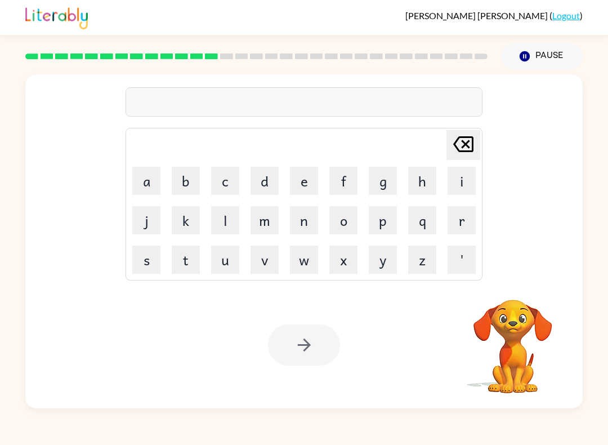
click at [386, 216] on button "p" at bounding box center [383, 220] width 28 height 28
click at [145, 183] on button "a" at bounding box center [146, 181] width 28 height 28
click at [377, 264] on button "y" at bounding box center [383, 259] width 28 height 28
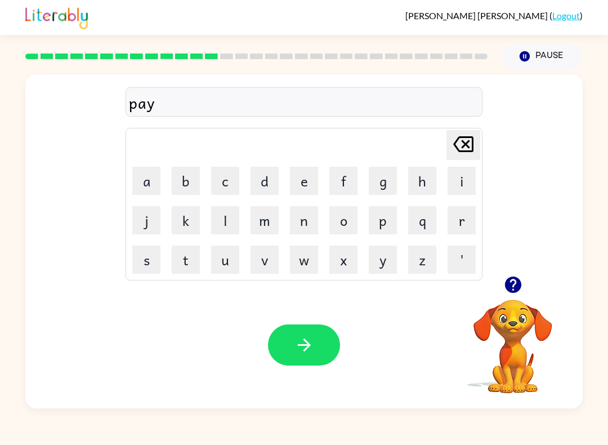
click at [272, 225] on button "m" at bounding box center [264, 220] width 28 height 28
click at [313, 191] on button "e" at bounding box center [304, 181] width 28 height 28
click at [304, 225] on button "n" at bounding box center [304, 220] width 28 height 28
click at [183, 259] on button "t" at bounding box center [186, 259] width 28 height 28
click at [313, 342] on icon "button" at bounding box center [304, 345] width 20 height 20
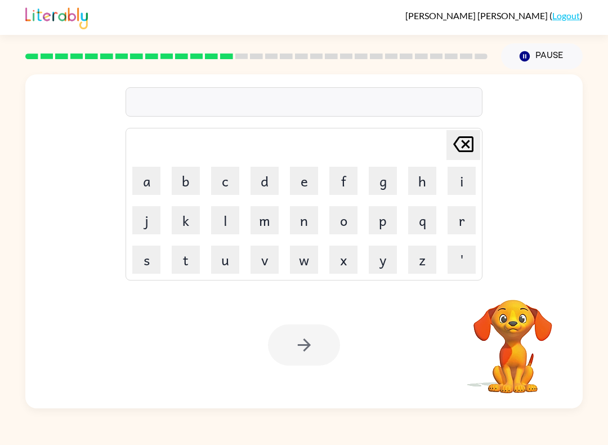
click at [267, 227] on button "m" at bounding box center [264, 220] width 28 height 28
click at [143, 176] on button "a" at bounding box center [146, 181] width 28 height 28
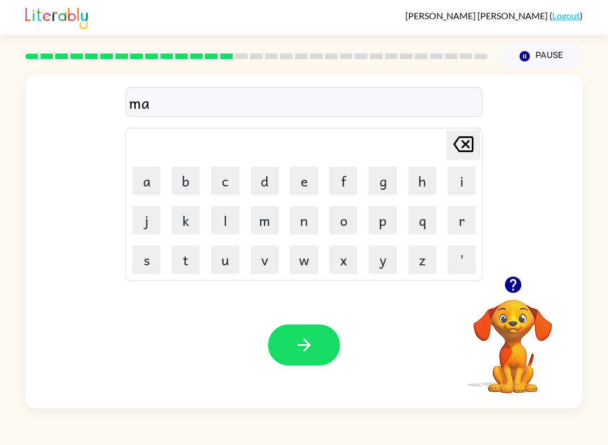
click at [343, 227] on button "o" at bounding box center [343, 220] width 28 height 28
click at [458, 226] on button "r" at bounding box center [461, 220] width 28 height 28
click at [464, 147] on icon "[PERSON_NAME] last character input" at bounding box center [463, 144] width 27 height 27
click at [464, 147] on icon at bounding box center [463, 144] width 20 height 16
click at [381, 187] on button "g" at bounding box center [383, 181] width 28 height 28
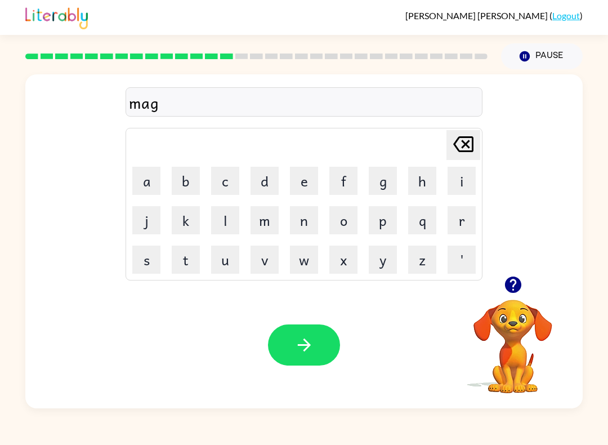
click at [348, 228] on button "o" at bounding box center [343, 220] width 28 height 28
click at [460, 220] on button "r" at bounding box center [461, 220] width 28 height 28
click at [459, 150] on icon at bounding box center [463, 144] width 20 height 16
click at [308, 173] on button "e" at bounding box center [304, 181] width 28 height 28
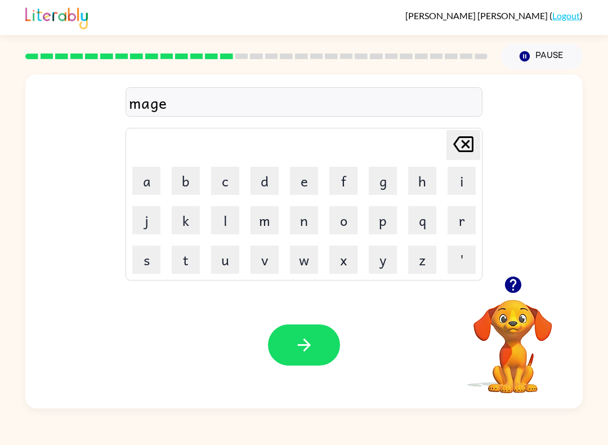
click at [472, 232] on button "r" at bounding box center [461, 220] width 28 height 28
click at [458, 150] on icon at bounding box center [463, 144] width 20 height 16
click at [467, 149] on icon "[PERSON_NAME] last character input" at bounding box center [463, 144] width 27 height 27
click at [350, 220] on button "o" at bounding box center [343, 220] width 28 height 28
click at [459, 223] on button "r" at bounding box center [461, 220] width 28 height 28
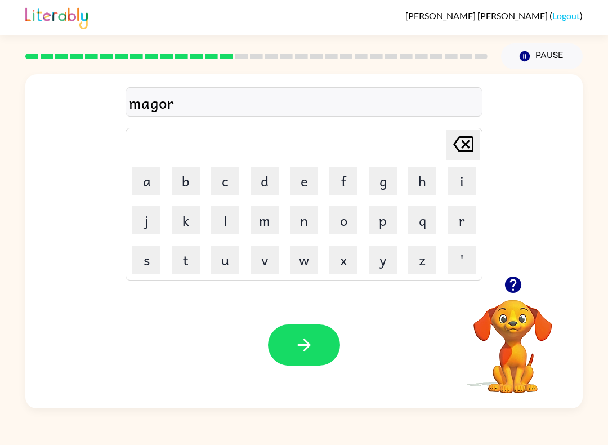
click at [315, 346] on button "button" at bounding box center [304, 344] width 72 height 41
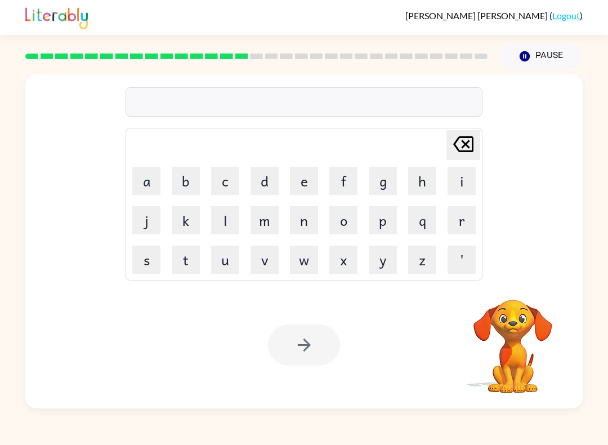
click at [148, 261] on button "s" at bounding box center [146, 259] width 28 height 28
click at [385, 226] on button "p" at bounding box center [383, 220] width 28 height 28
click at [147, 180] on button "a" at bounding box center [146, 181] width 28 height 28
click at [462, 226] on button "r" at bounding box center [461, 220] width 28 height 28
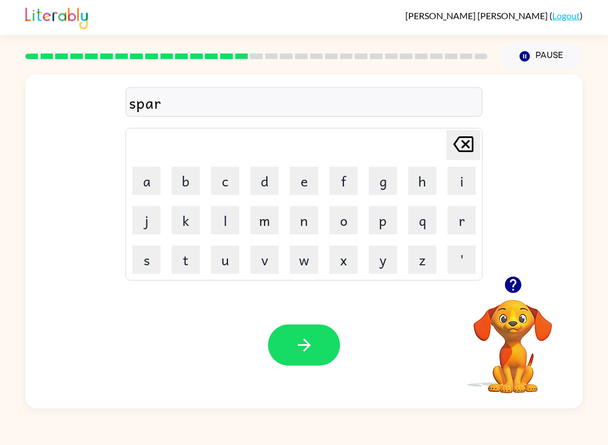
click at [190, 214] on button "k" at bounding box center [186, 220] width 28 height 28
click at [289, 321] on div "Your browser must support playing .mp4 files to use Literably. Please try using…" at bounding box center [303, 344] width 557 height 127
click at [297, 338] on icon "button" at bounding box center [304, 345] width 20 height 20
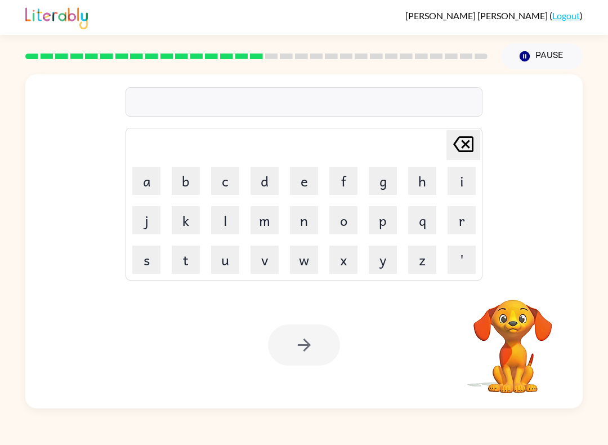
click at [387, 222] on button "p" at bounding box center [383, 220] width 28 height 28
click at [141, 187] on button "a" at bounding box center [146, 181] width 28 height 28
click at [223, 218] on button "l" at bounding box center [225, 220] width 28 height 28
click at [295, 349] on div at bounding box center [304, 344] width 72 height 41
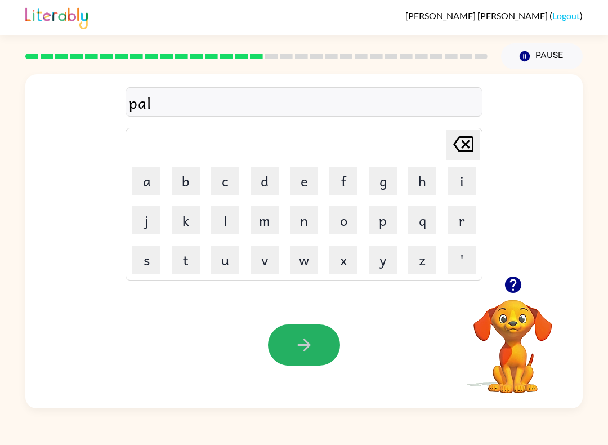
click at [303, 349] on icon "button" at bounding box center [304, 345] width 20 height 20
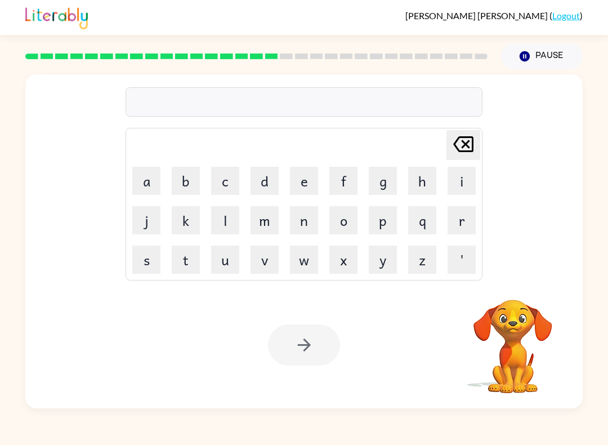
click at [316, 263] on button "w" at bounding box center [304, 259] width 28 height 28
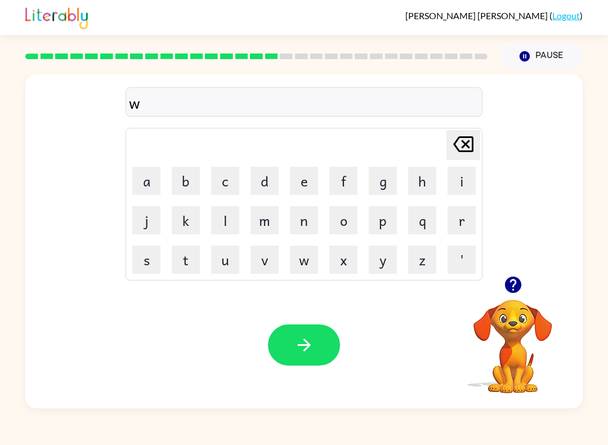
click at [468, 153] on icon "[PERSON_NAME] last character input" at bounding box center [463, 144] width 27 height 27
click at [150, 259] on button "s" at bounding box center [146, 259] width 28 height 28
click at [395, 212] on button "p" at bounding box center [383, 220] width 28 height 28
click at [387, 218] on button "p" at bounding box center [383, 220] width 28 height 28
click at [463, 190] on button "i" at bounding box center [461, 181] width 28 height 28
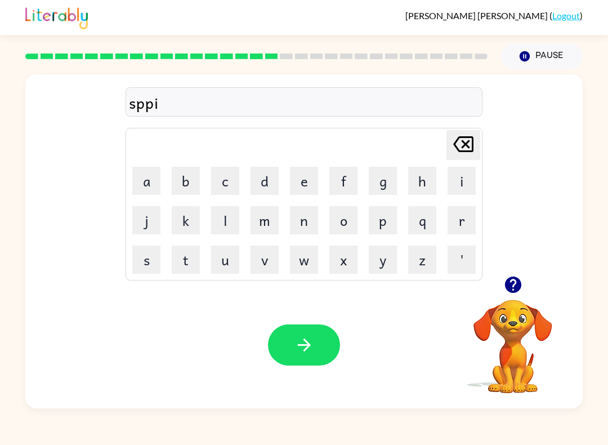
click at [306, 219] on button "n" at bounding box center [304, 220] width 28 height 28
click at [448, 193] on button "i" at bounding box center [461, 181] width 28 height 28
click at [311, 224] on button "n" at bounding box center [304, 220] width 28 height 28
click at [382, 183] on button "g" at bounding box center [383, 181] width 28 height 28
click at [303, 341] on icon "button" at bounding box center [304, 345] width 20 height 20
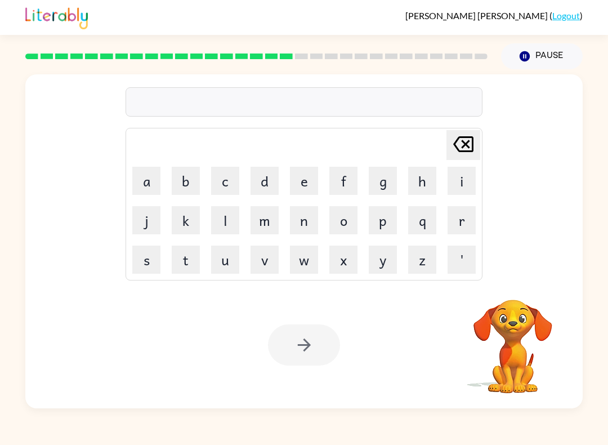
click at [383, 178] on button "g" at bounding box center [383, 181] width 28 height 28
click at [456, 225] on button "r" at bounding box center [461, 220] width 28 height 28
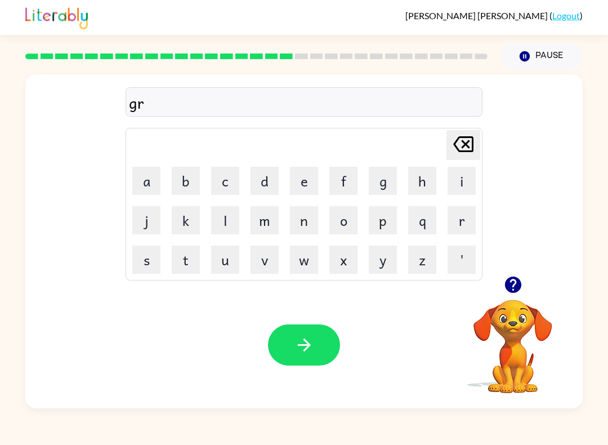
click at [223, 266] on button "u" at bounding box center [225, 259] width 28 height 28
click at [267, 228] on button "m" at bounding box center [264, 220] width 28 height 28
click at [387, 220] on button "p" at bounding box center [383, 220] width 28 height 28
click at [465, 181] on button "i" at bounding box center [461, 181] width 28 height 28
click at [303, 182] on button "e" at bounding box center [304, 181] width 28 height 28
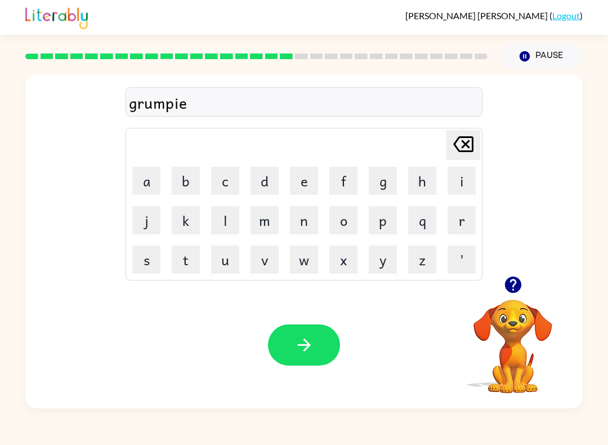
click at [147, 263] on button "s" at bounding box center [146, 259] width 28 height 28
click at [199, 258] on button "t" at bounding box center [186, 259] width 28 height 28
click at [303, 346] on icon "button" at bounding box center [304, 345] width 20 height 20
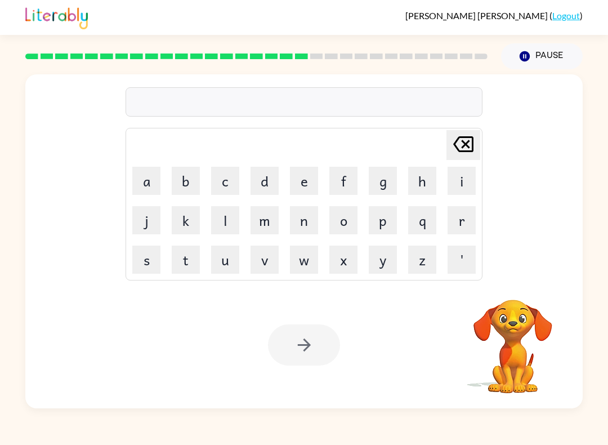
click at [456, 186] on button "i" at bounding box center [461, 181] width 28 height 28
click at [306, 221] on button "n" at bounding box center [304, 220] width 28 height 28
click at [225, 184] on button "c" at bounding box center [225, 181] width 28 height 28
click at [463, 226] on button "r" at bounding box center [461, 220] width 28 height 28
click at [305, 189] on button "e" at bounding box center [304, 181] width 28 height 28
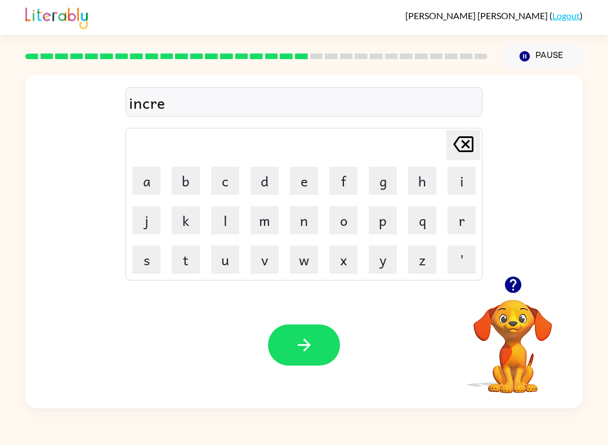
click at [271, 183] on button "d" at bounding box center [264, 181] width 28 height 28
click at [460, 180] on button "i" at bounding box center [461, 181] width 28 height 28
click at [199, 177] on button "b" at bounding box center [186, 181] width 28 height 28
click at [227, 221] on button "l" at bounding box center [225, 220] width 28 height 28
click at [303, 182] on button "e" at bounding box center [304, 181] width 28 height 28
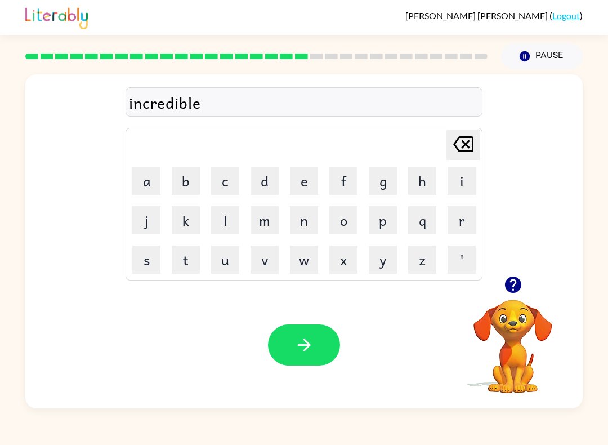
click at [294, 343] on icon "button" at bounding box center [304, 345] width 20 height 20
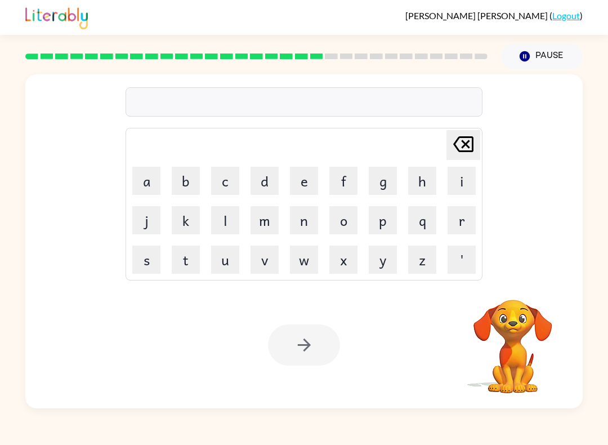
click at [231, 226] on button "l" at bounding box center [225, 220] width 28 height 28
click at [451, 185] on button "i" at bounding box center [461, 181] width 28 height 28
click at [142, 266] on button "s" at bounding box center [146, 259] width 28 height 28
click at [192, 257] on button "t" at bounding box center [186, 259] width 28 height 28
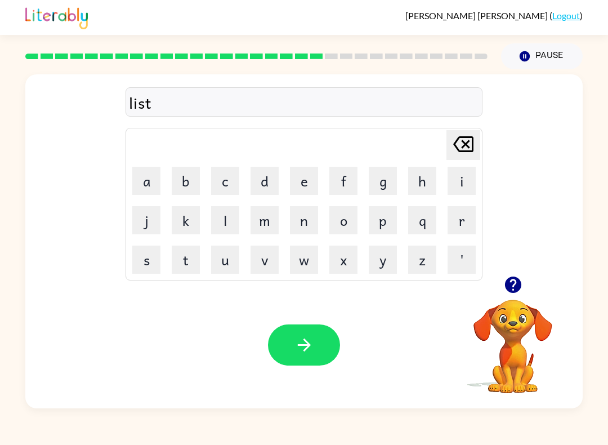
click at [295, 180] on button "e" at bounding box center [304, 181] width 28 height 28
click at [301, 229] on button "n" at bounding box center [304, 220] width 28 height 28
click at [298, 185] on button "e" at bounding box center [304, 181] width 28 height 28
click at [274, 182] on button "d" at bounding box center [264, 181] width 28 height 28
click at [313, 337] on icon "button" at bounding box center [304, 345] width 20 height 20
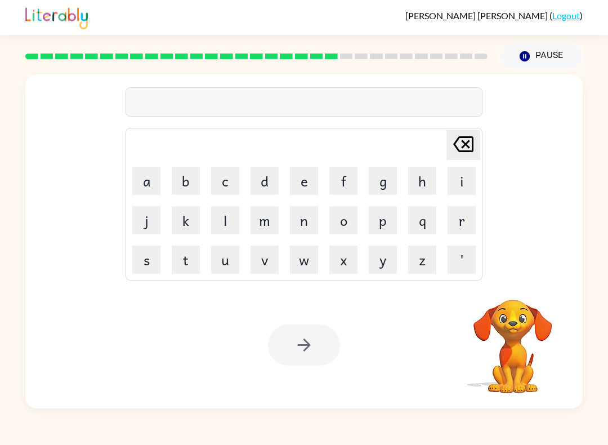
click at [307, 230] on button "n" at bounding box center [304, 220] width 28 height 28
click at [344, 228] on button "o" at bounding box center [343, 220] width 28 height 28
click at [276, 217] on button "m" at bounding box center [264, 220] width 28 height 28
click at [473, 182] on button "i" at bounding box center [461, 181] width 28 height 28
click at [303, 221] on button "n" at bounding box center [304, 220] width 28 height 28
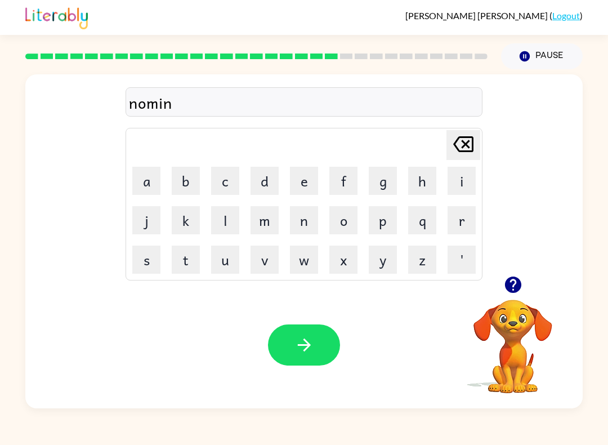
click at [145, 186] on button "a" at bounding box center [146, 181] width 28 height 28
click at [190, 267] on button "t" at bounding box center [186, 259] width 28 height 28
click at [303, 178] on button "e" at bounding box center [304, 181] width 28 height 28
click at [302, 353] on icon "button" at bounding box center [304, 345] width 20 height 20
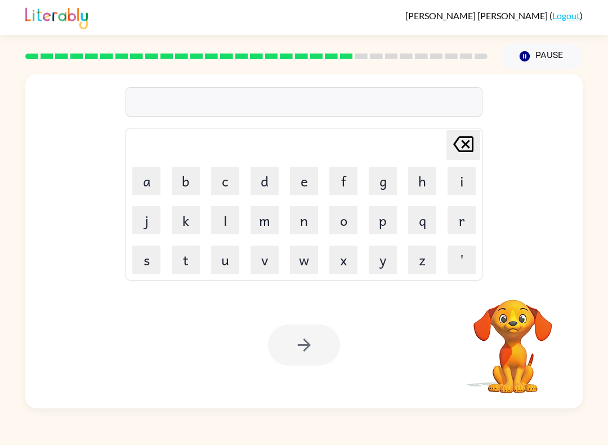
click at [151, 258] on button "s" at bounding box center [146, 259] width 28 height 28
click at [220, 258] on button "u" at bounding box center [225, 259] width 28 height 28
click at [146, 256] on button "s" at bounding box center [146, 259] width 28 height 28
click at [191, 260] on button "t" at bounding box center [186, 259] width 28 height 28
click at [149, 179] on button "a" at bounding box center [146, 181] width 28 height 28
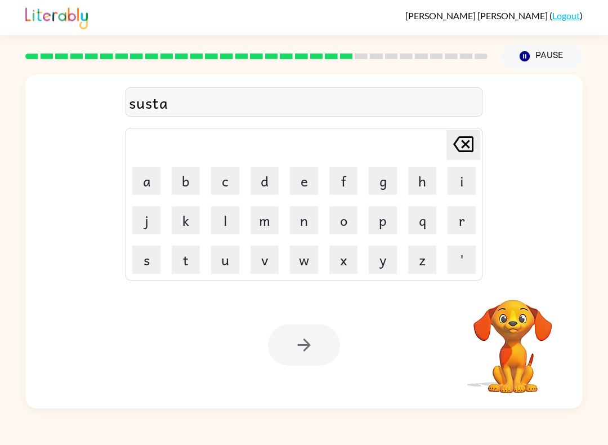
click at [458, 182] on button "i" at bounding box center [461, 181] width 28 height 28
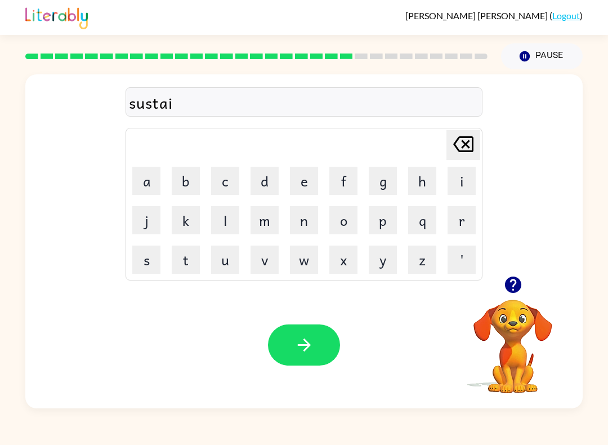
click at [301, 226] on button "n" at bounding box center [304, 220] width 28 height 28
click at [306, 343] on icon "button" at bounding box center [304, 345] width 20 height 20
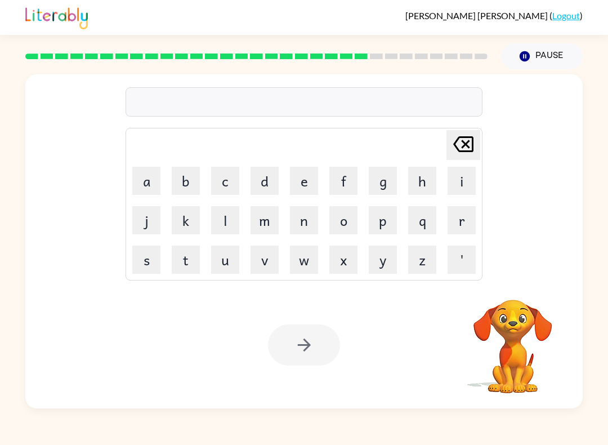
click at [307, 263] on button "w" at bounding box center [304, 259] width 28 height 28
click at [347, 227] on button "o" at bounding box center [343, 220] width 28 height 28
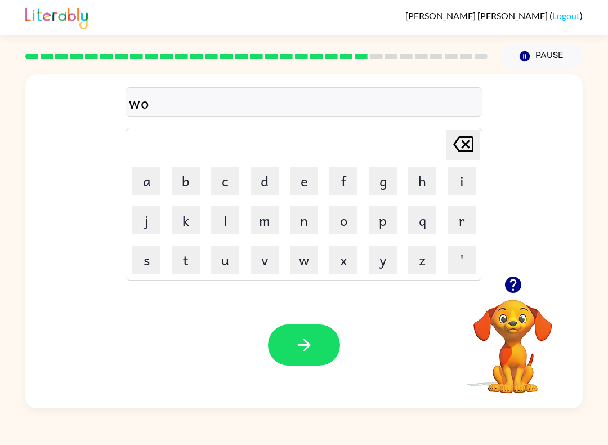
click at [466, 219] on button "r" at bounding box center [461, 220] width 28 height 28
click at [268, 182] on button "d" at bounding box center [264, 181] width 28 height 28
click at [379, 263] on button "y" at bounding box center [383, 259] width 28 height 28
click at [302, 336] on icon "button" at bounding box center [304, 345] width 20 height 20
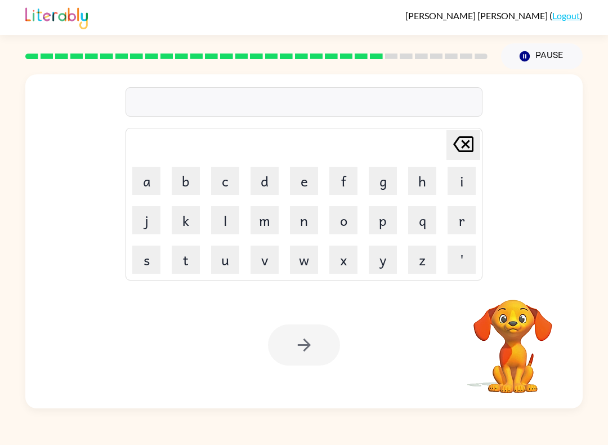
click at [461, 219] on button "r" at bounding box center [461, 220] width 28 height 28
click at [299, 182] on button "e" at bounding box center [304, 181] width 28 height 28
click at [217, 220] on button "l" at bounding box center [225, 220] width 28 height 28
click at [151, 183] on button "a" at bounding box center [146, 181] width 28 height 28
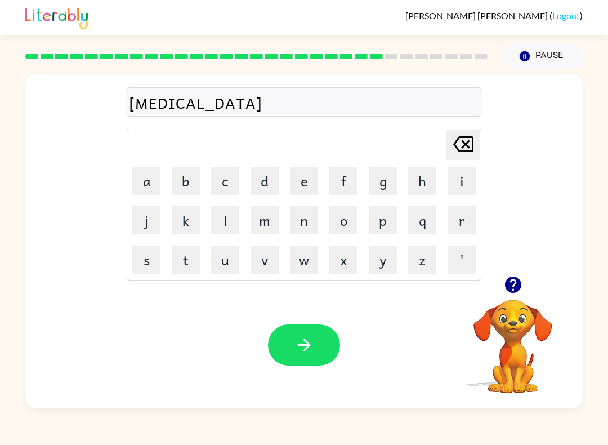
click at [194, 259] on button "t" at bounding box center [186, 259] width 28 height 28
click at [309, 189] on button "e" at bounding box center [304, 181] width 28 height 28
click at [274, 160] on table "[PERSON_NAME] last character input a b c d e f g h i j k l m n o p q r s t u v …" at bounding box center [304, 203] width 356 height 151
click at [263, 185] on button "d" at bounding box center [264, 181] width 28 height 28
click at [308, 346] on icon "button" at bounding box center [303, 344] width 13 height 13
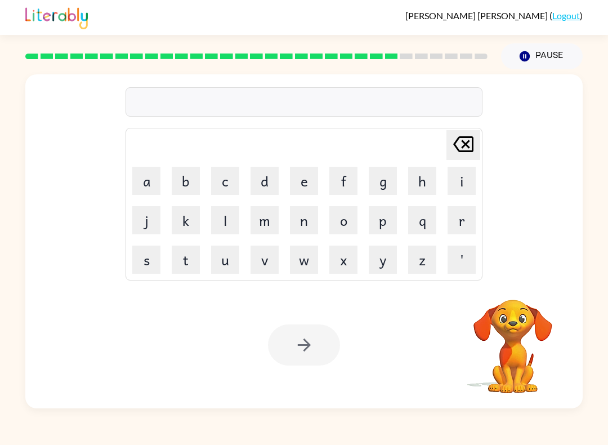
click at [182, 222] on button "k" at bounding box center [186, 220] width 28 height 28
click at [467, 178] on button "i" at bounding box center [461, 181] width 28 height 28
click at [187, 259] on button "t" at bounding box center [186, 259] width 28 height 28
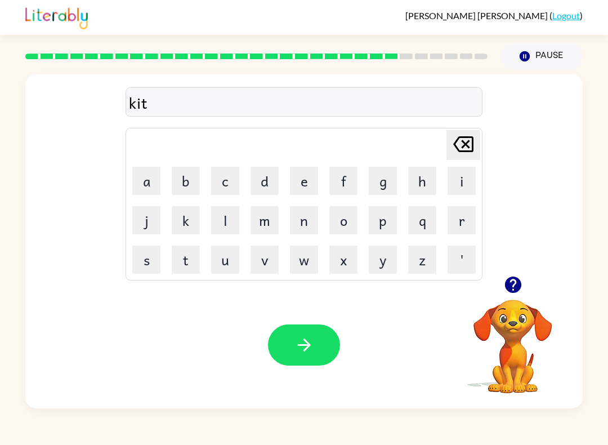
click at [187, 259] on button "t" at bounding box center [186, 259] width 28 height 28
click at [311, 184] on button "e" at bounding box center [304, 181] width 28 height 28
click at [302, 223] on button "n" at bounding box center [304, 220] width 28 height 28
click at [303, 342] on icon "button" at bounding box center [304, 345] width 20 height 20
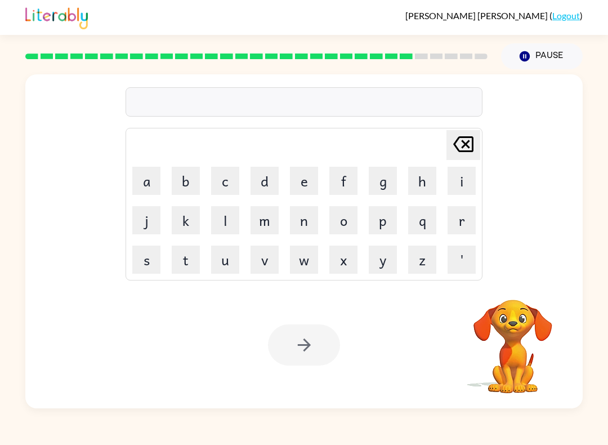
click at [265, 190] on button "d" at bounding box center [264, 181] width 28 height 28
click at [311, 186] on button "e" at bounding box center [304, 181] width 28 height 28
click at [380, 223] on button "p" at bounding box center [383, 220] width 28 height 28
click at [148, 177] on button "a" at bounding box center [146, 181] width 28 height 28
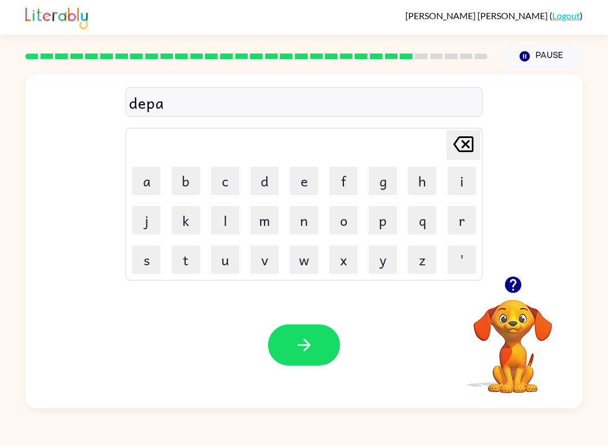
click at [467, 218] on button "r" at bounding box center [461, 220] width 28 height 28
click at [190, 254] on button "t" at bounding box center [186, 259] width 28 height 28
click at [273, 223] on button "m" at bounding box center [264, 220] width 28 height 28
click at [308, 177] on button "e" at bounding box center [304, 181] width 28 height 28
click at [307, 227] on button "n" at bounding box center [304, 220] width 28 height 28
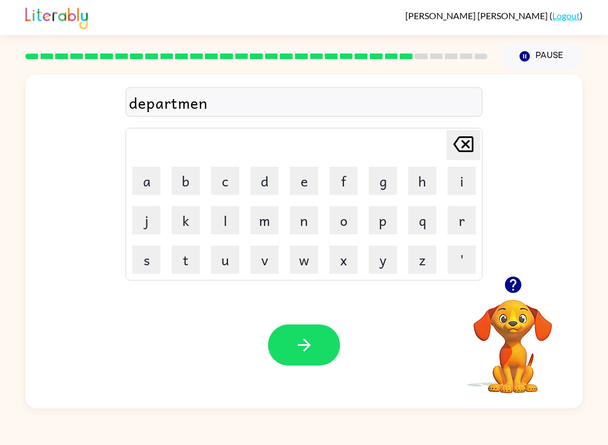
click at [190, 262] on button "t" at bounding box center [186, 259] width 28 height 28
click at [302, 339] on icon "button" at bounding box center [304, 345] width 20 height 20
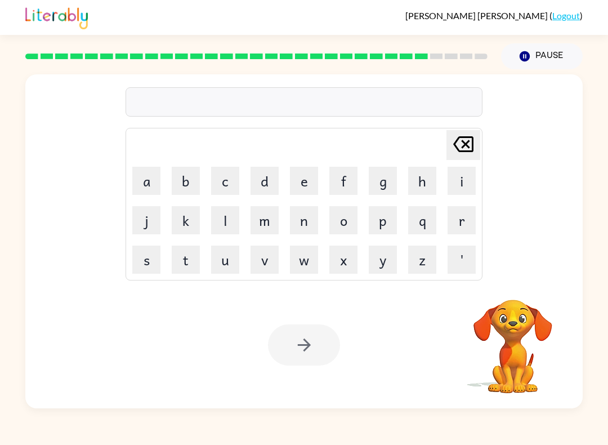
click at [150, 260] on button "s" at bounding box center [146, 259] width 28 height 28
click at [226, 222] on button "l" at bounding box center [225, 220] width 28 height 28
click at [461, 184] on button "i" at bounding box center [461, 181] width 28 height 28
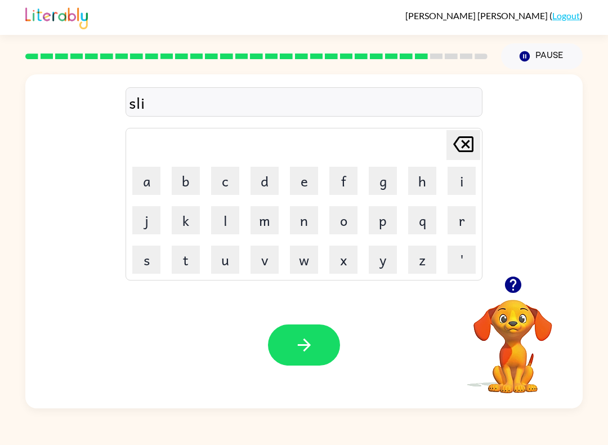
click at [384, 182] on button "g" at bounding box center [383, 181] width 28 height 28
click at [425, 181] on button "h" at bounding box center [422, 181] width 28 height 28
click at [192, 262] on button "t" at bounding box center [186, 259] width 28 height 28
click at [298, 341] on icon "button" at bounding box center [304, 345] width 20 height 20
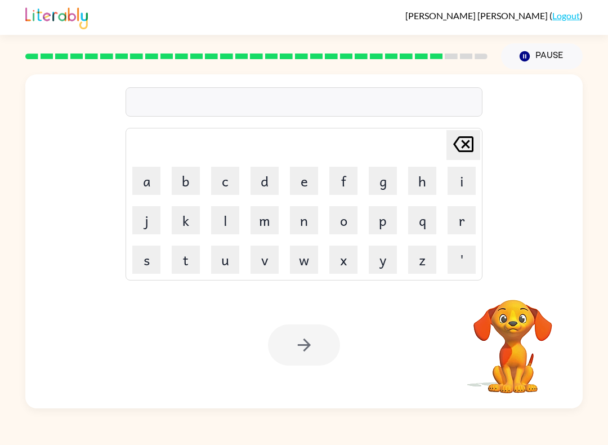
click at [223, 266] on button "u" at bounding box center [225, 259] width 28 height 28
click at [310, 223] on button "n" at bounding box center [304, 220] width 28 height 28
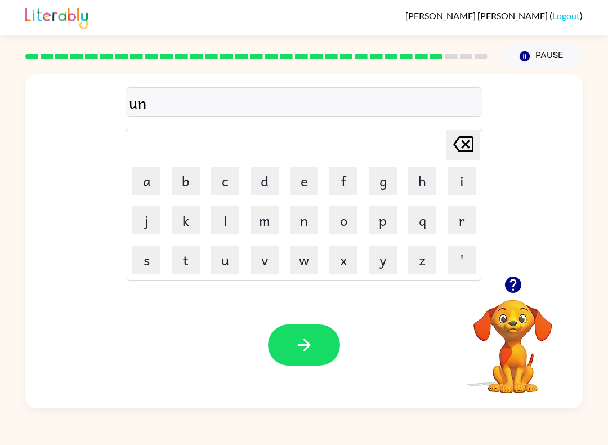
click at [270, 265] on button "v" at bounding box center [264, 259] width 28 height 28
click at [303, 186] on button "e" at bounding box center [304, 181] width 28 height 28
click at [453, 229] on button "r" at bounding box center [461, 220] width 28 height 28
click at [152, 260] on button "s" at bounding box center [146, 259] width 28 height 28
click at [154, 186] on button "a" at bounding box center [146, 181] width 28 height 28
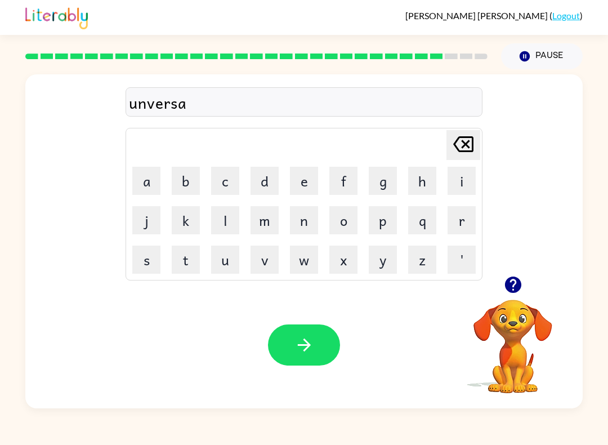
click at [238, 233] on button "l" at bounding box center [225, 220] width 28 height 28
click at [311, 347] on icon "button" at bounding box center [304, 345] width 20 height 20
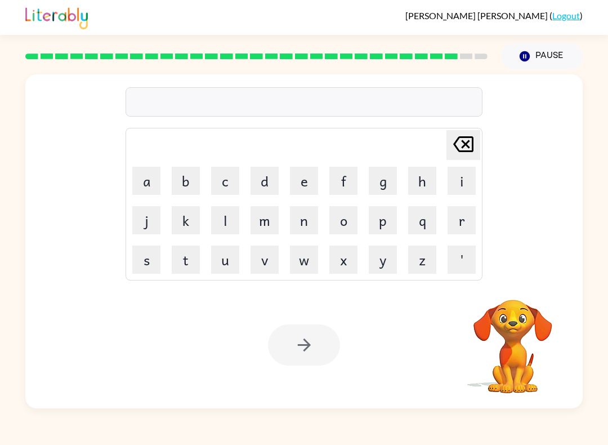
click at [155, 259] on button "s" at bounding box center [146, 259] width 28 height 28
click at [461, 179] on button "i" at bounding box center [461, 181] width 28 height 28
click at [235, 221] on button "l" at bounding box center [225, 220] width 28 height 28
click at [266, 259] on button "v" at bounding box center [264, 259] width 28 height 28
click at [306, 173] on button "e" at bounding box center [304, 181] width 28 height 28
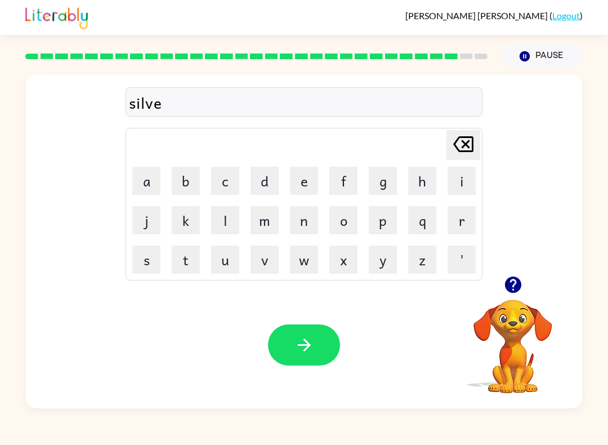
click at [307, 264] on button "w" at bounding box center [304, 259] width 28 height 28
click at [301, 178] on button "e" at bounding box center [304, 181] width 28 height 28
click at [470, 213] on button "r" at bounding box center [461, 220] width 28 height 28
click at [308, 172] on button "e" at bounding box center [304, 181] width 28 height 28
click at [318, 343] on button "button" at bounding box center [304, 344] width 72 height 41
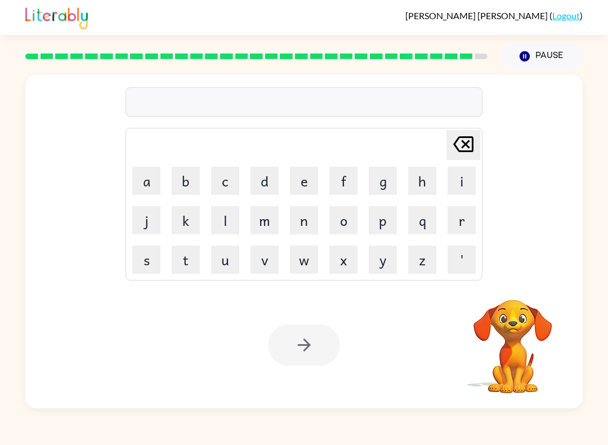
click at [308, 177] on button "e" at bounding box center [304, 181] width 28 height 28
click at [306, 227] on button "n" at bounding box center [304, 220] width 28 height 28
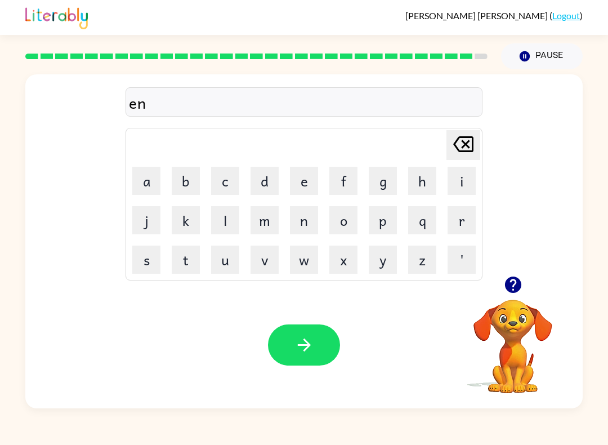
click at [234, 177] on button "c" at bounding box center [225, 181] width 28 height 28
click at [351, 229] on button "o" at bounding box center [343, 220] width 28 height 28
click at [304, 230] on button "n" at bounding box center [304, 220] width 28 height 28
click at [453, 154] on icon "[PERSON_NAME] last character input" at bounding box center [463, 144] width 27 height 27
click at [220, 267] on button "u" at bounding box center [225, 259] width 28 height 28
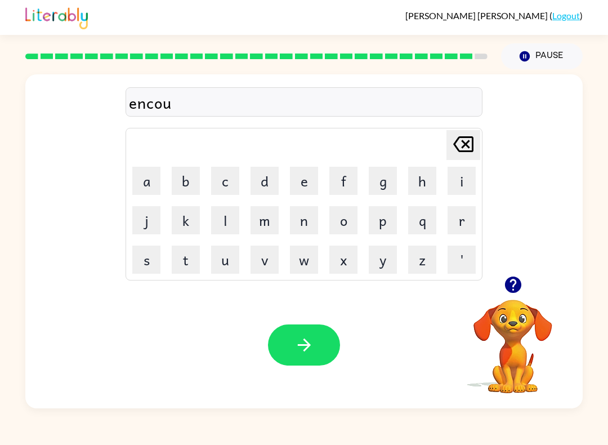
click at [315, 217] on button "n" at bounding box center [304, 220] width 28 height 28
click at [188, 258] on button "t" at bounding box center [186, 259] width 28 height 28
click at [306, 182] on button "e" at bounding box center [304, 181] width 28 height 28
click at [465, 214] on button "r" at bounding box center [461, 220] width 28 height 28
click at [311, 338] on icon "button" at bounding box center [304, 345] width 20 height 20
